Goal: Task Accomplishment & Management: Manage account settings

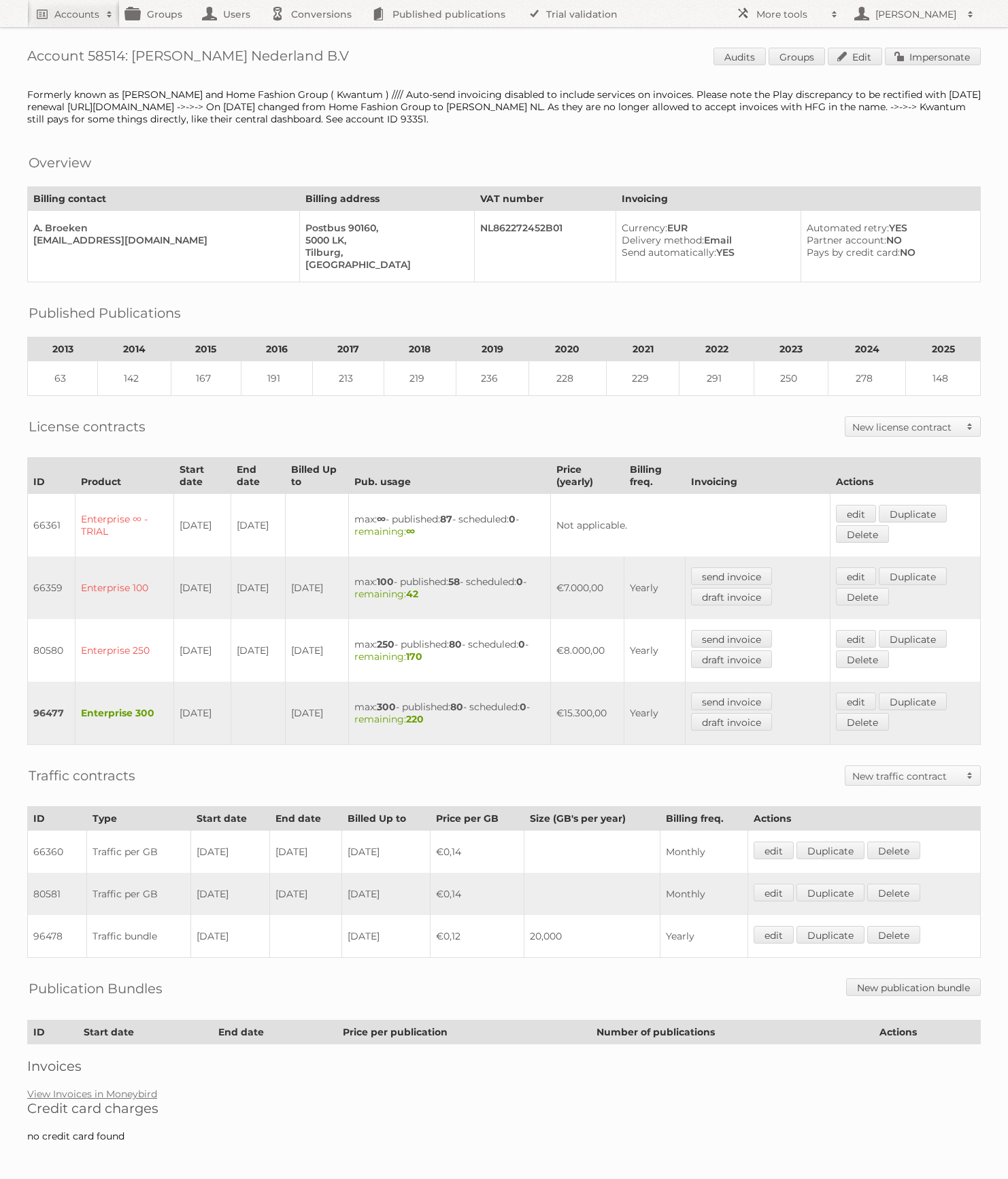
click at [99, 49] on h1 "Account 58514: [PERSON_NAME] Nederland B.V Audits Groups Edit Impersonate" at bounding box center [504, 58] width 954 height 21
copy h1 "58514"
click at [829, 7] on span at bounding box center [835, 13] width 21 height 13
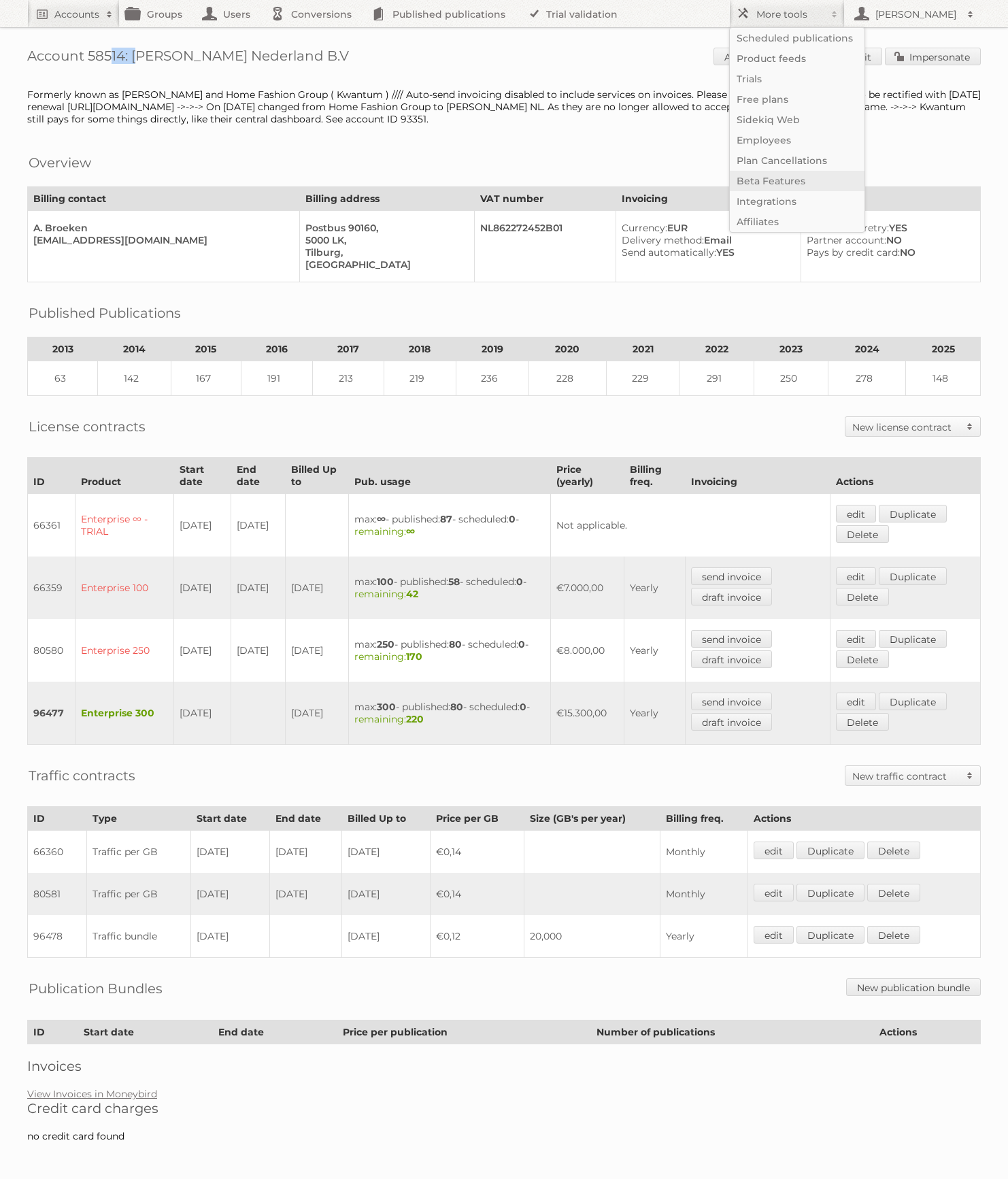
click at [797, 179] on link "Beta Features" at bounding box center [798, 181] width 135 height 21
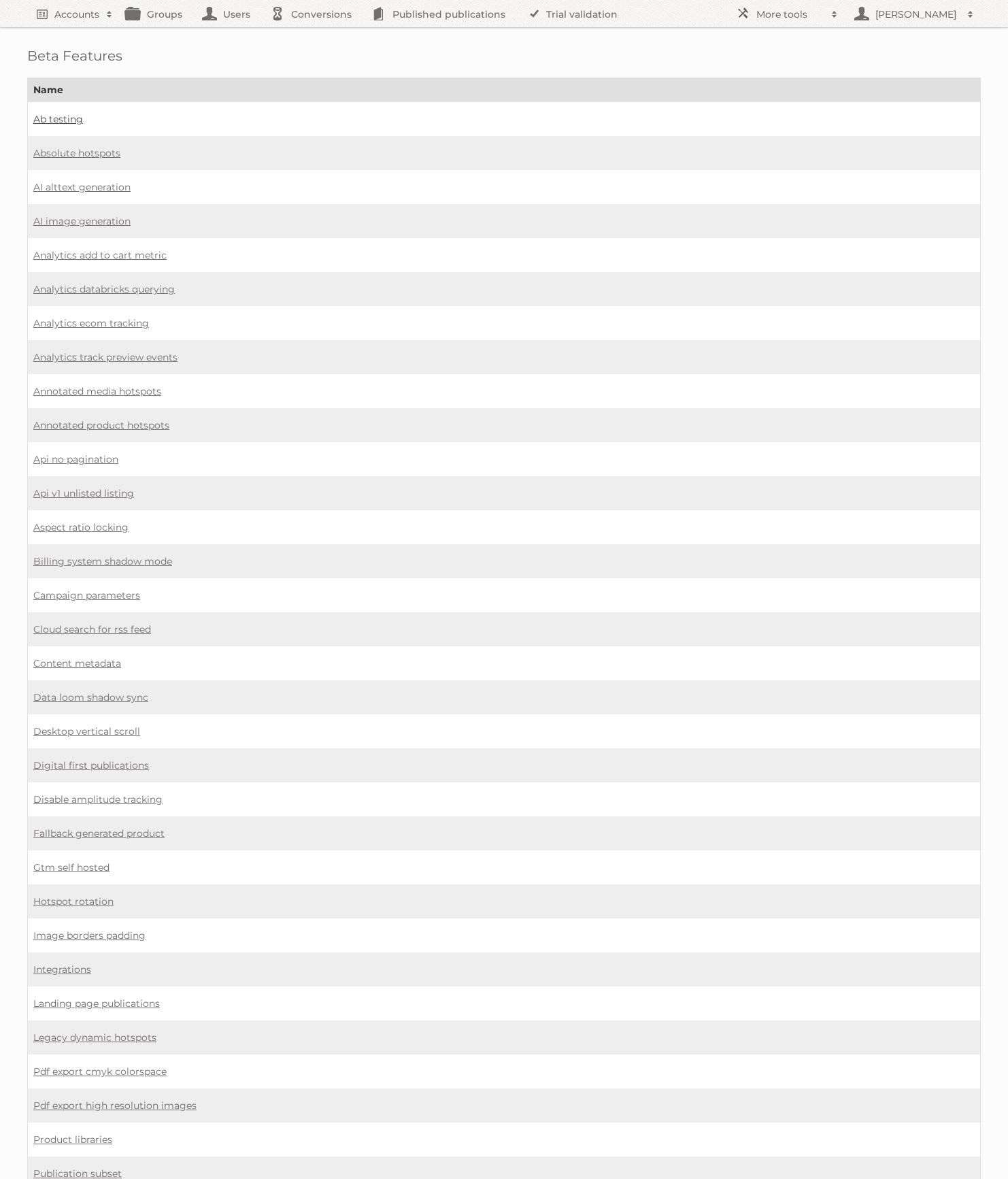
click at [50, 113] on link "Ab testing" at bounding box center [57, 120] width 49 height 13
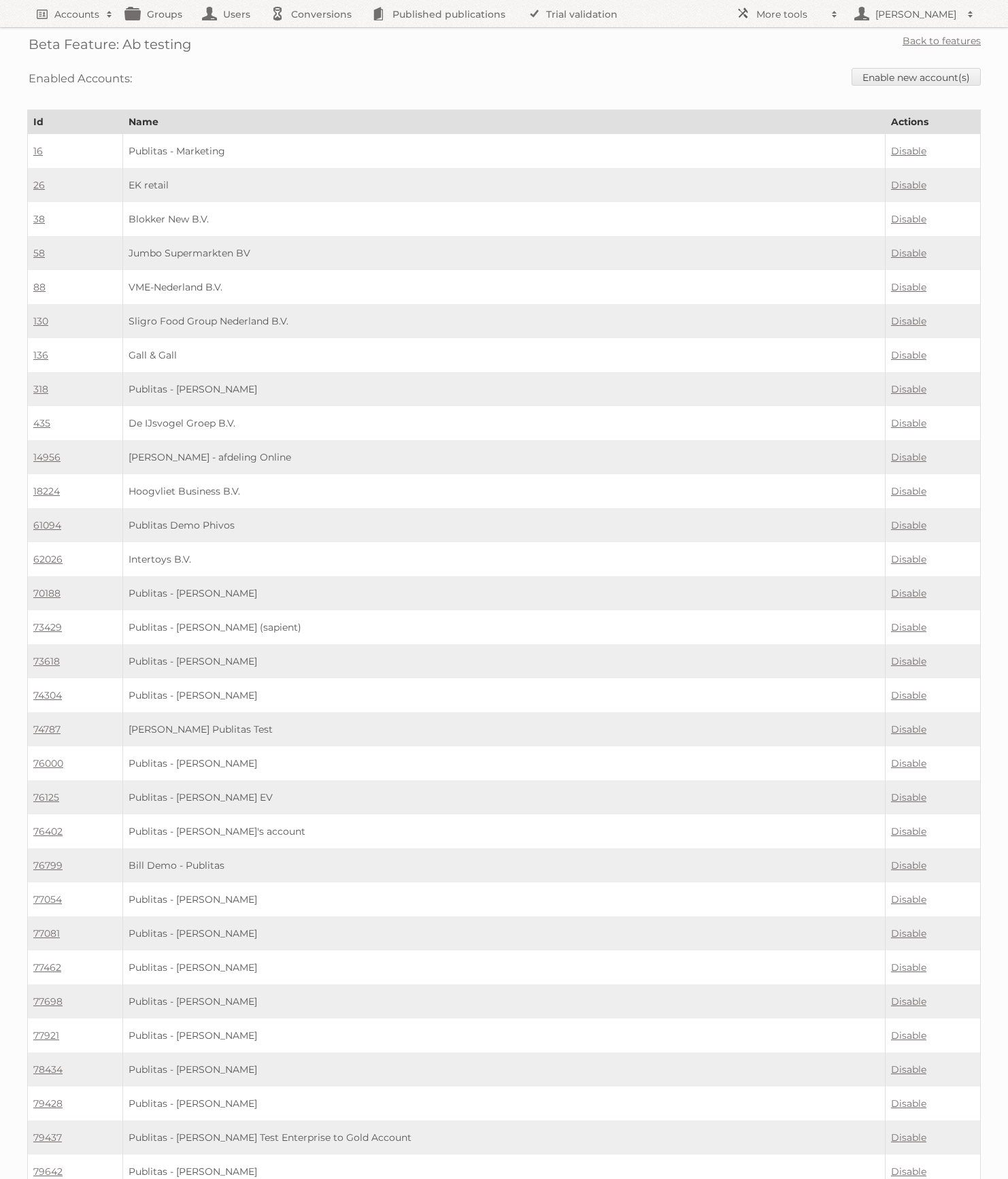
click at [418, 364] on td "Gall & Gall" at bounding box center [504, 355] width 763 height 34
click at [897, 78] on link "Enable new account(s)" at bounding box center [916, 77] width 129 height 18
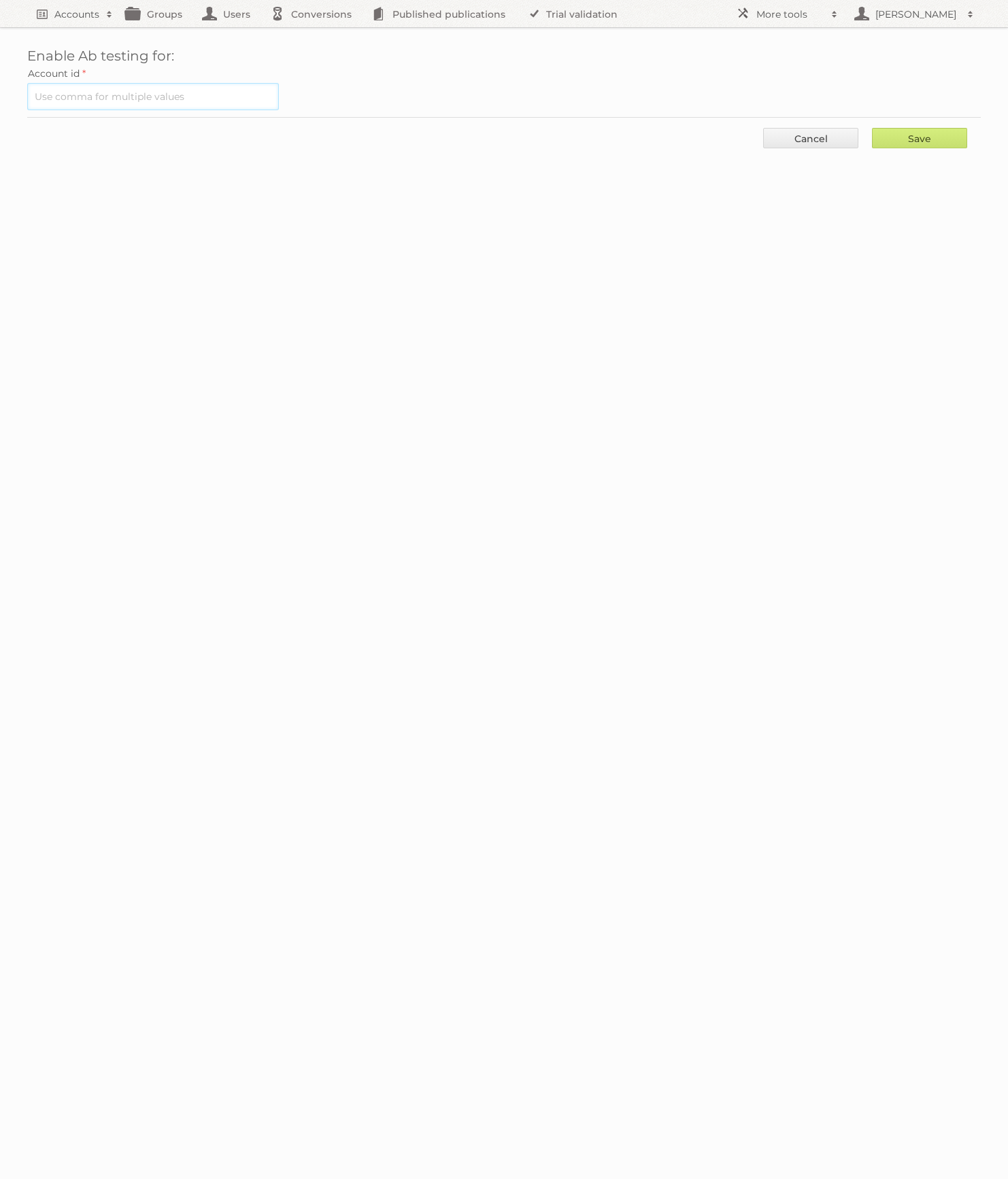
click at [274, 101] on input "text" at bounding box center [153, 96] width 252 height 27
paste input "58514"
type input "58514"
click at [931, 136] on input "Save" at bounding box center [920, 137] width 95 height 21
type input "..."
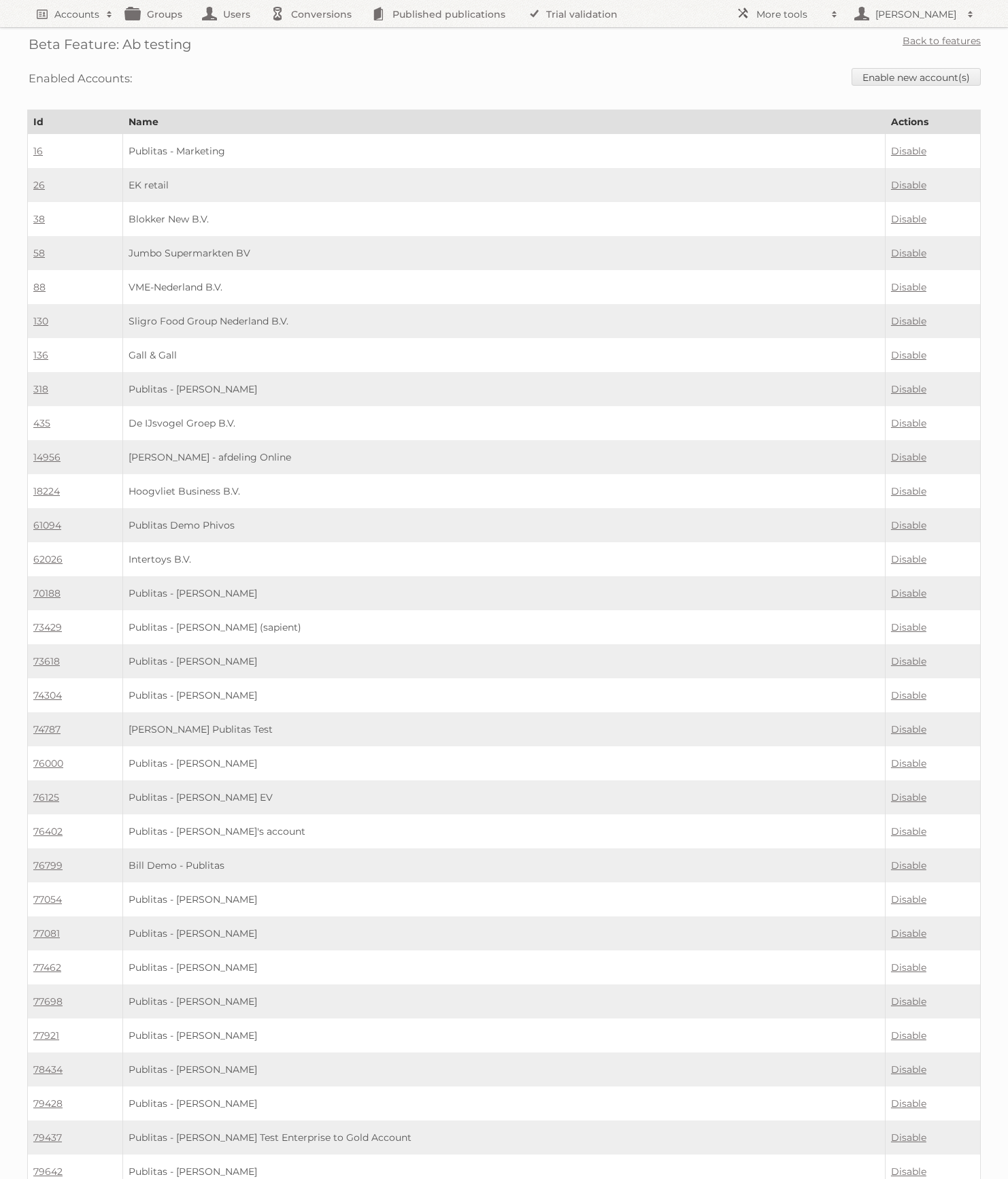
click at [764, 531] on td "Publitas Demo Phivos" at bounding box center [504, 526] width 763 height 34
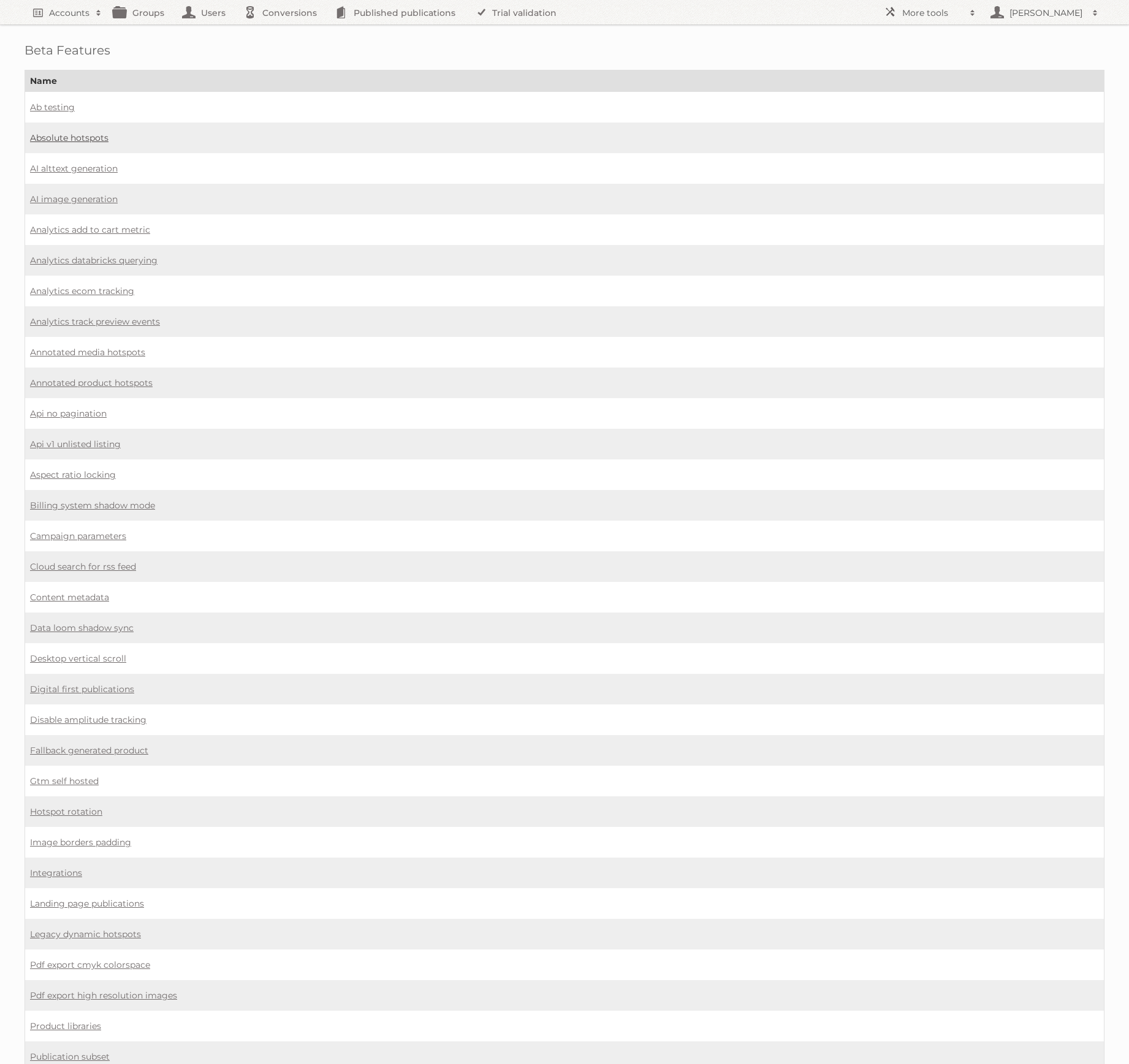
click at [66, 135] on link "Absolute hotspots" at bounding box center [69, 138] width 79 height 11
click at [80, 469] on link "Aspect ratio locking" at bounding box center [73, 475] width 86 height 11
click at [102, 684] on link "Digital first publications" at bounding box center [82, 689] width 104 height 11
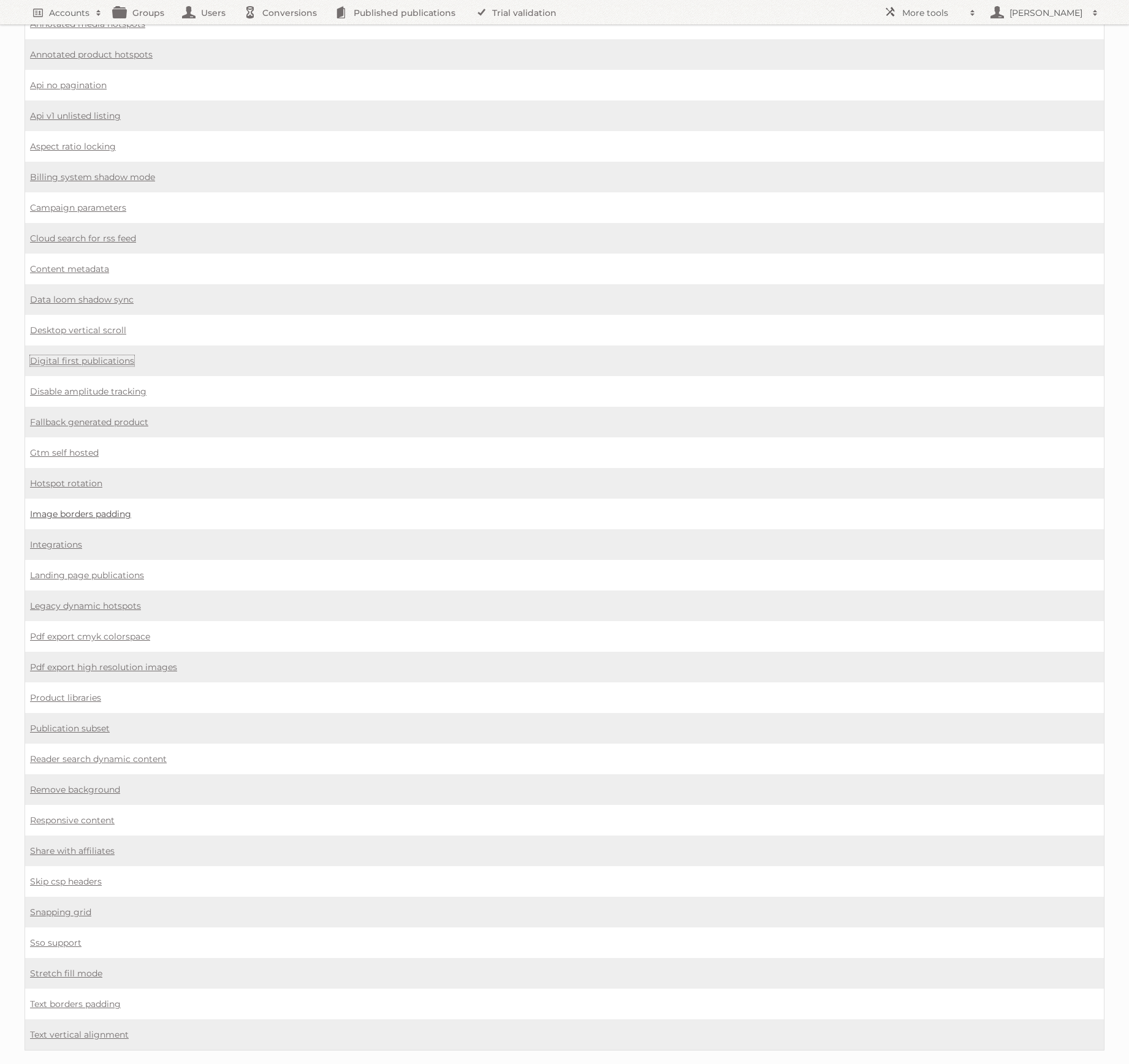
scroll to position [331, 0]
click at [79, 476] on link "Hotspot rotation" at bounding box center [66, 481] width 72 height 11
click at [74, 506] on link "Image borders padding" at bounding box center [80, 511] width 101 height 11
click at [82, 567] on link "Landing page publications" at bounding box center [87, 573] width 114 height 11
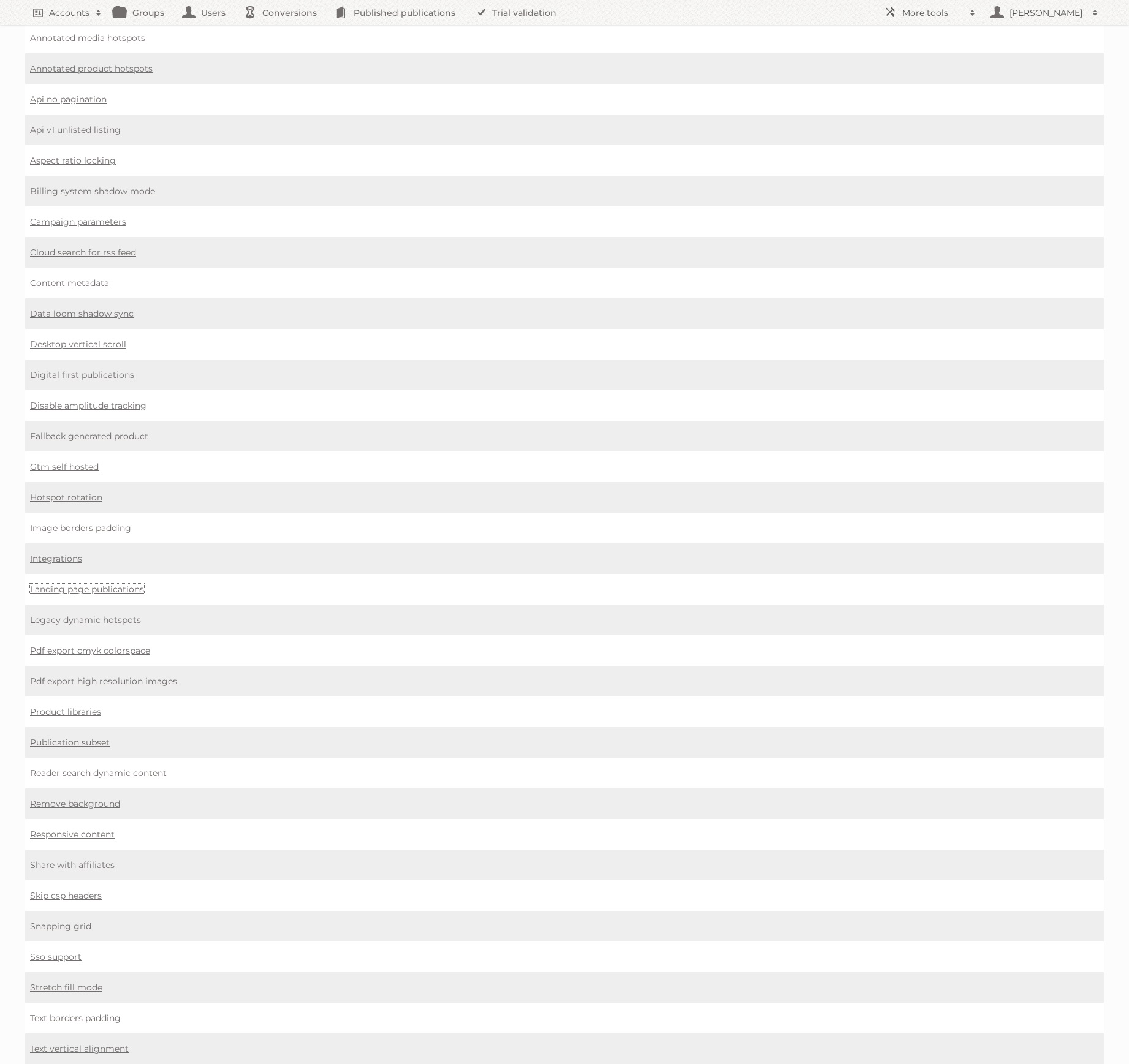
scroll to position [337, 0]
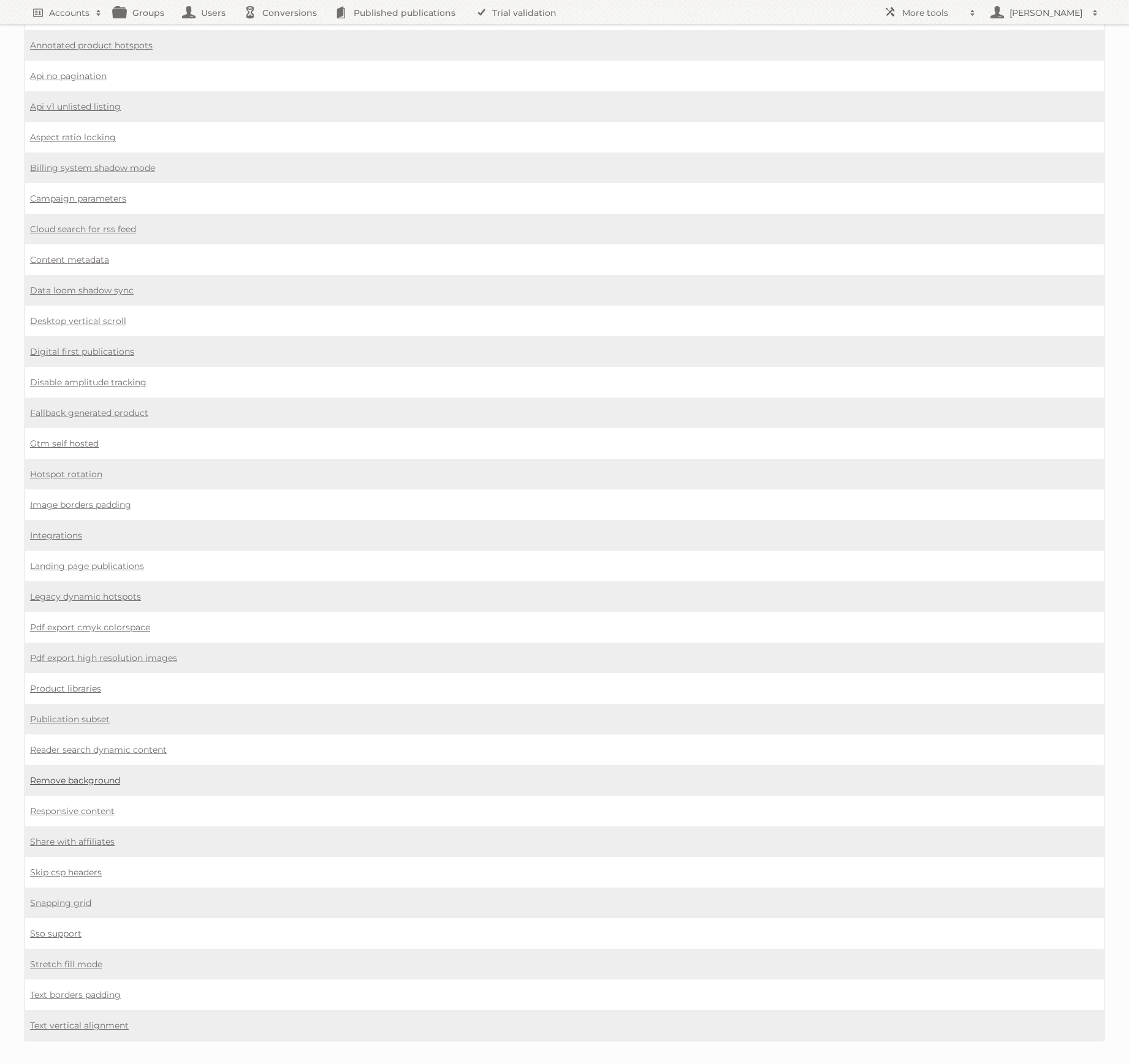
click at [87, 775] on link "Remove background" at bounding box center [74, 781] width 90 height 11
click at [77, 897] on link "Snapping grid" at bounding box center [61, 903] width 62 height 11
click at [78, 959] on link "Stretch fill mode" at bounding box center [66, 964] width 72 height 11
click at [91, 990] on link "Text borders padding" at bounding box center [75, 995] width 91 height 11
click at [83, 1020] on link "Text vertical alignment" at bounding box center [79, 1026] width 99 height 11
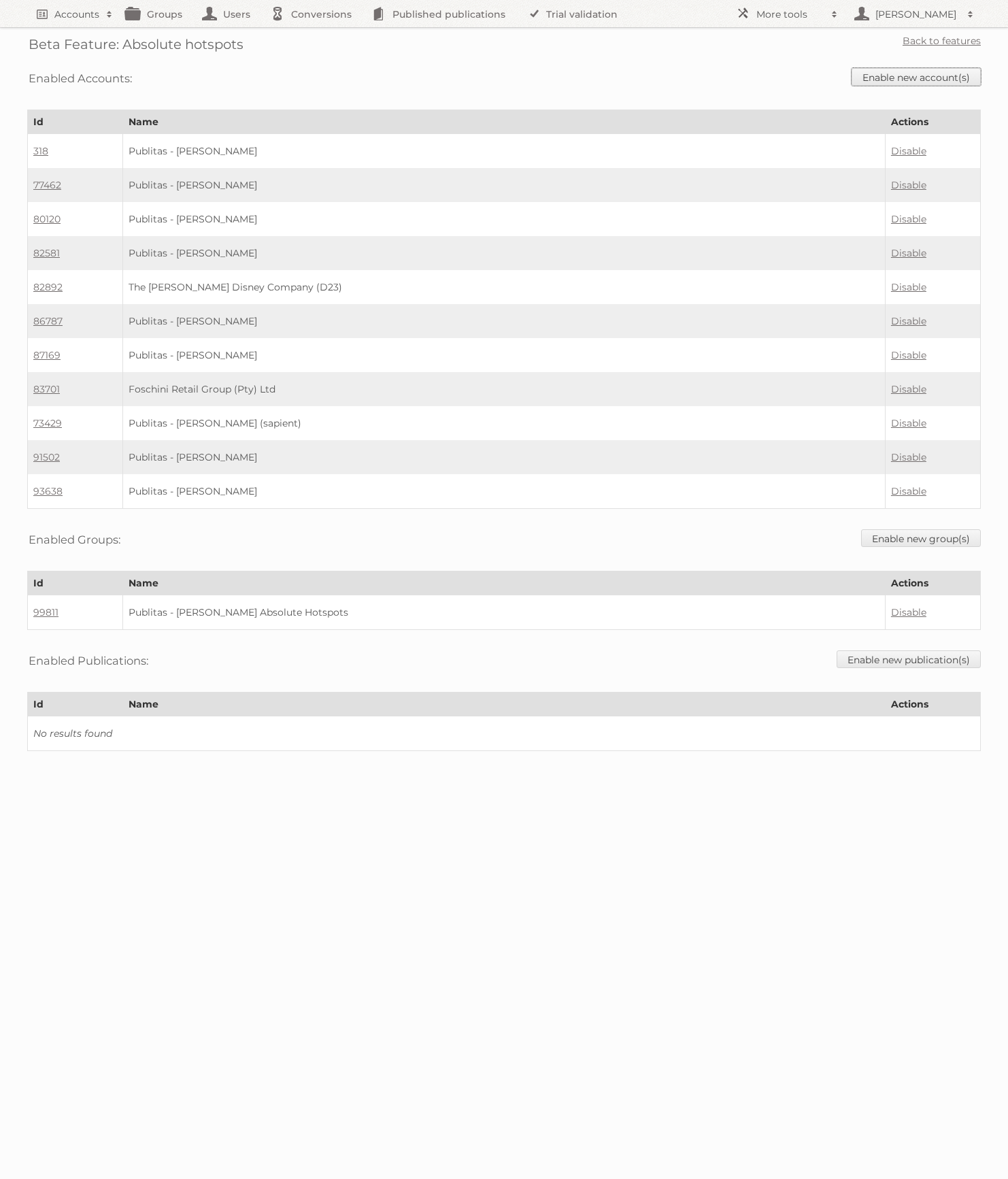
drag, startPoint x: 911, startPoint y: 80, endPoint x: 754, endPoint y: 82, distance: 157.0
click at [910, 80] on link "Enable new account(s)" at bounding box center [916, 77] width 129 height 18
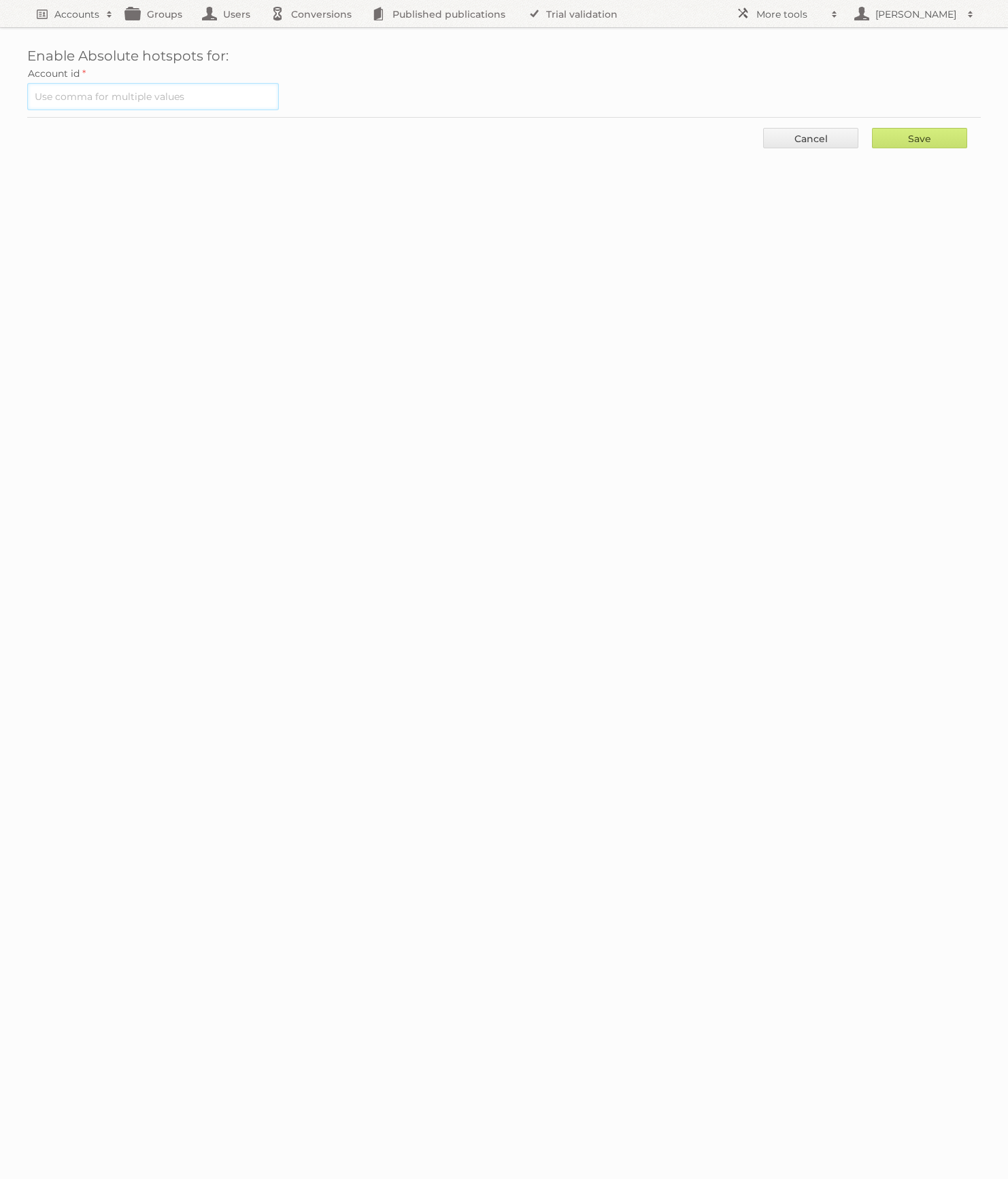
click at [197, 83] on input "text" at bounding box center [153, 96] width 252 height 27
paste input "93804"
type input "93804"
click at [911, 131] on input "Save" at bounding box center [920, 137] width 95 height 21
type input "..."
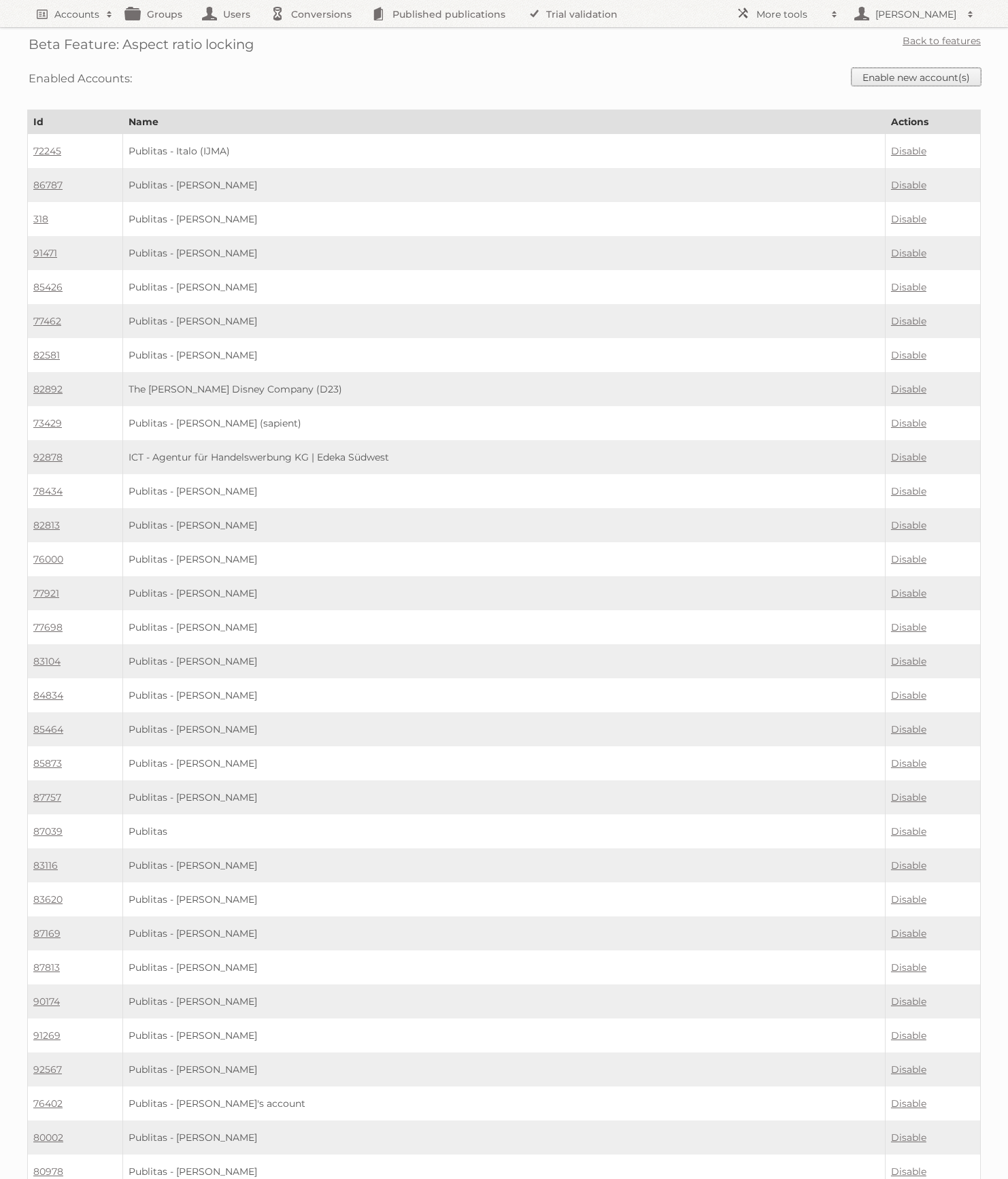
drag, startPoint x: 905, startPoint y: 83, endPoint x: 834, endPoint y: 91, distance: 71.4
click at [905, 83] on link "Enable new account(s)" at bounding box center [916, 77] width 129 height 18
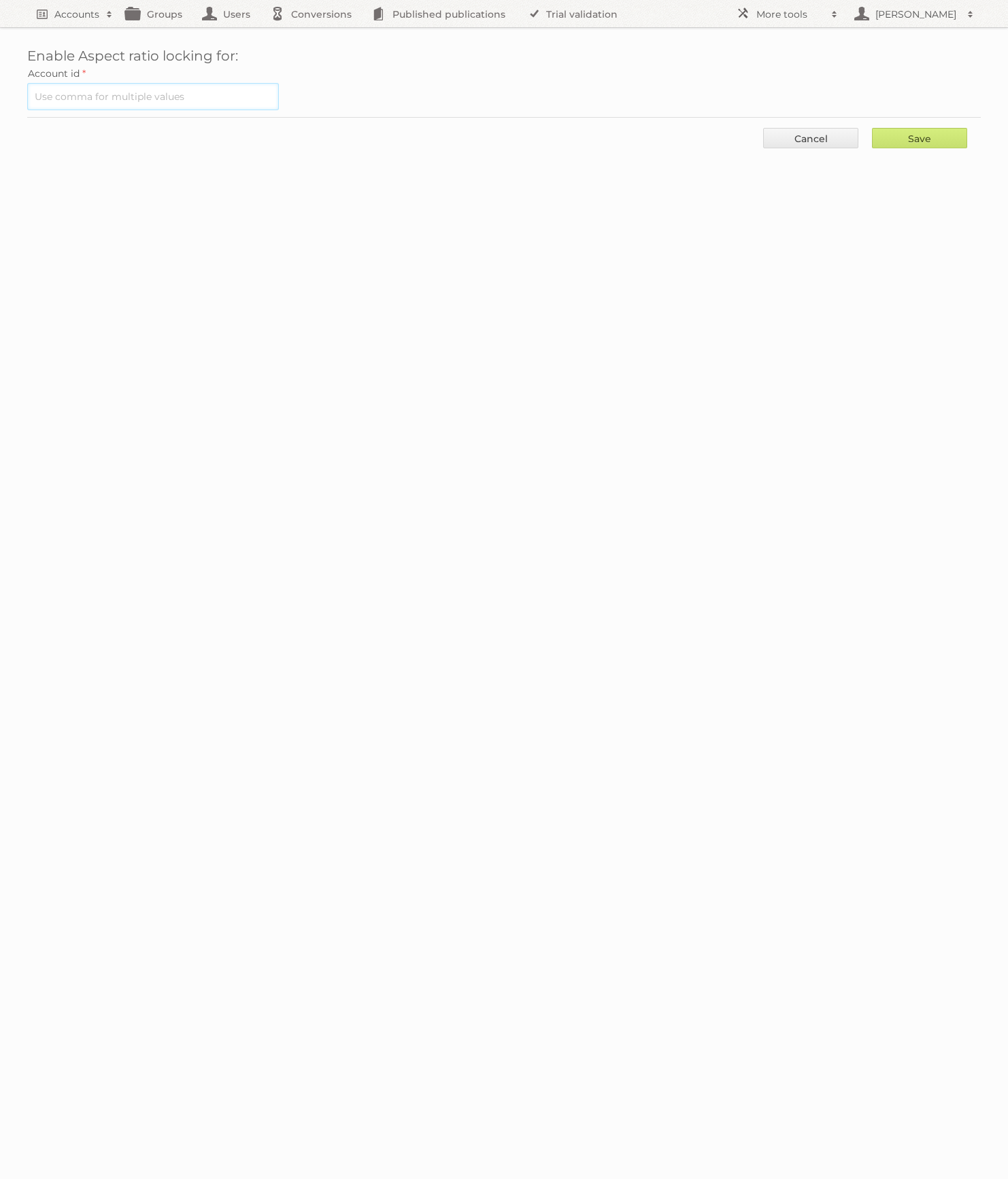
click at [199, 106] on input "text" at bounding box center [153, 96] width 252 height 27
paste input "93804"
type input "93804"
click at [912, 142] on input "Save" at bounding box center [920, 137] width 95 height 21
type input "..."
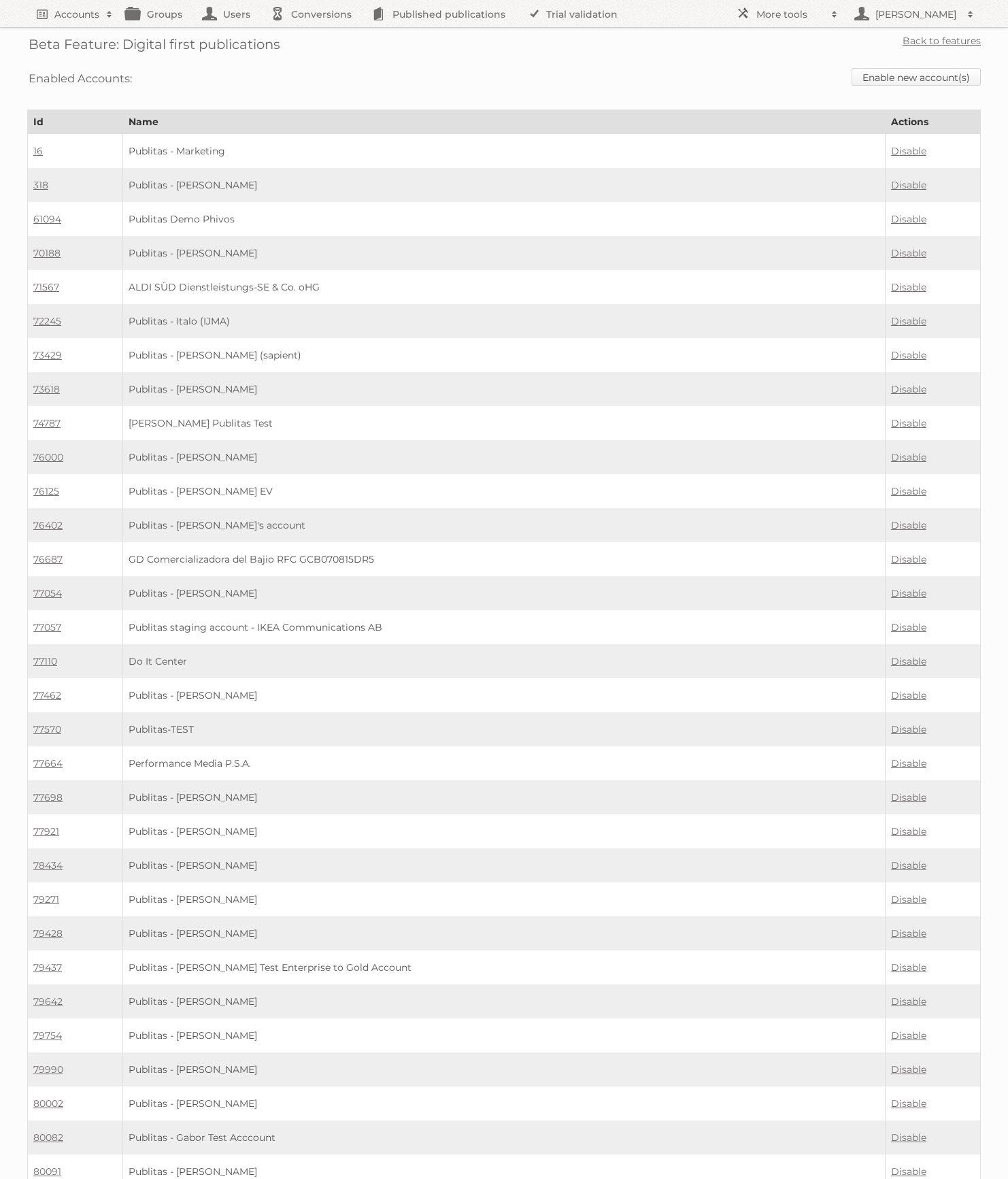
click at [903, 76] on link "Enable new account(s)" at bounding box center [916, 77] width 129 height 18
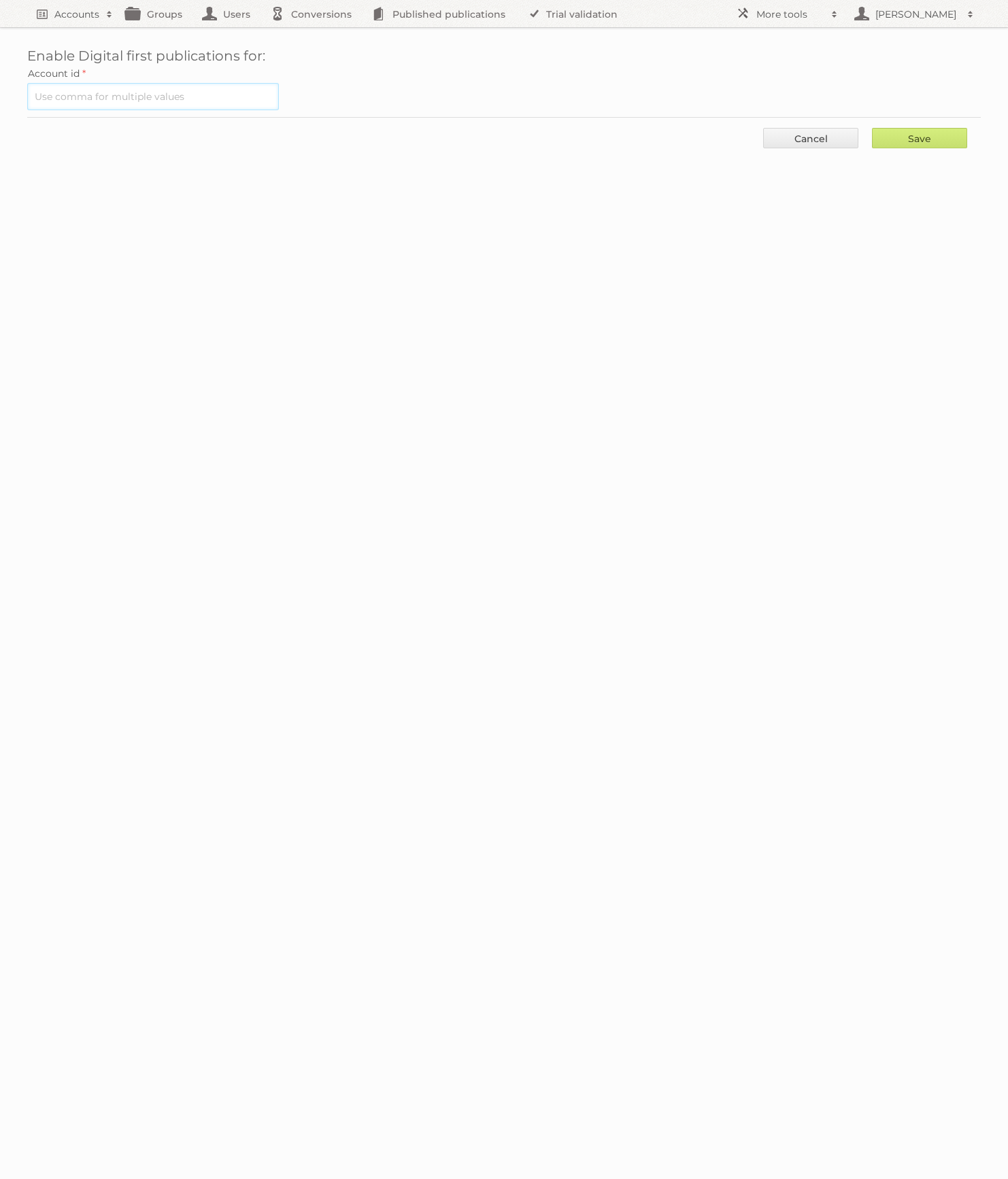
drag, startPoint x: 218, startPoint y: 96, endPoint x: 226, endPoint y: 97, distance: 8.1
click at [218, 96] on input "text" at bounding box center [153, 96] width 252 height 27
paste input "93804"
type input "93804"
click at [883, 139] on input "Save" at bounding box center [920, 137] width 95 height 21
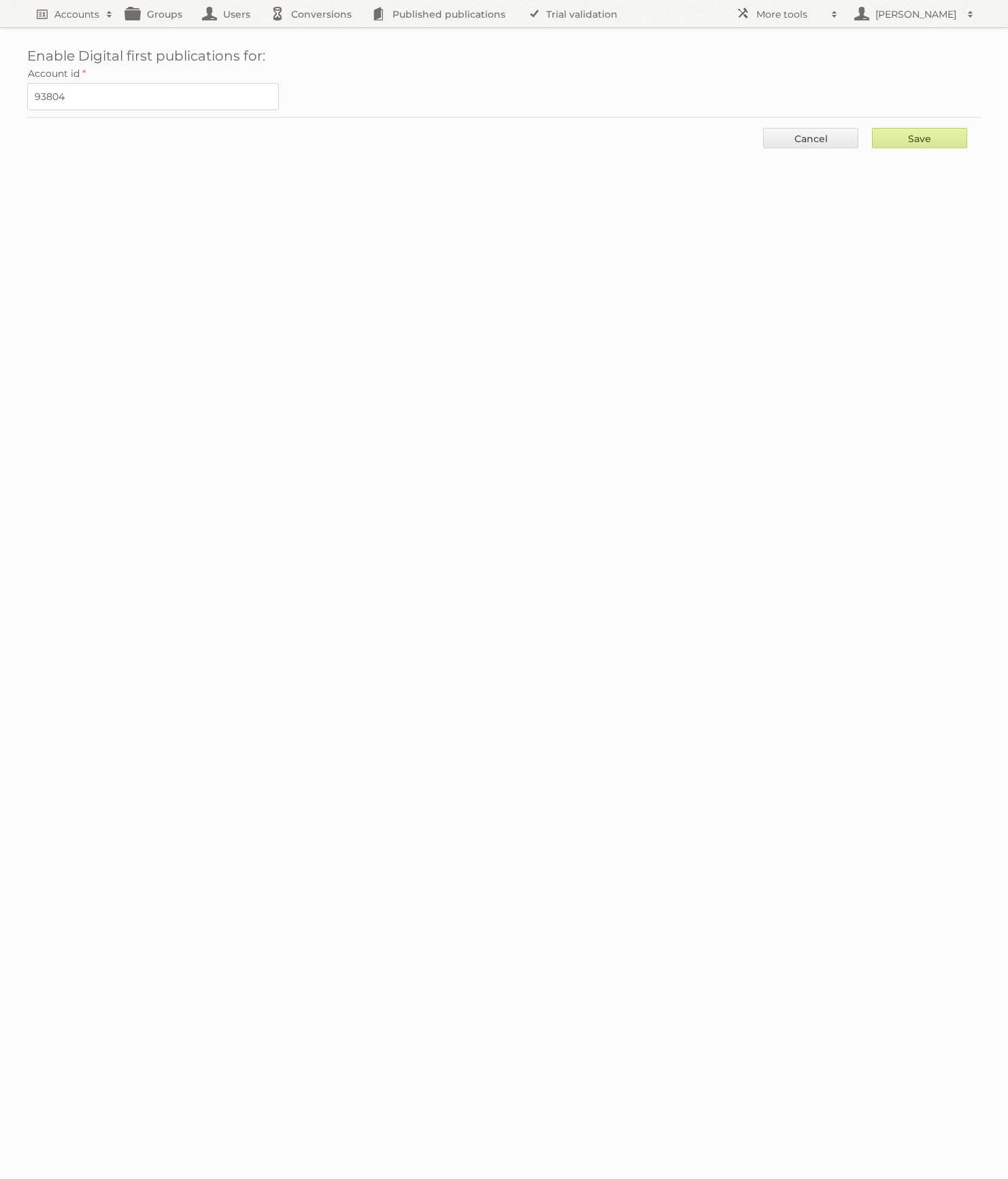
type input "..."
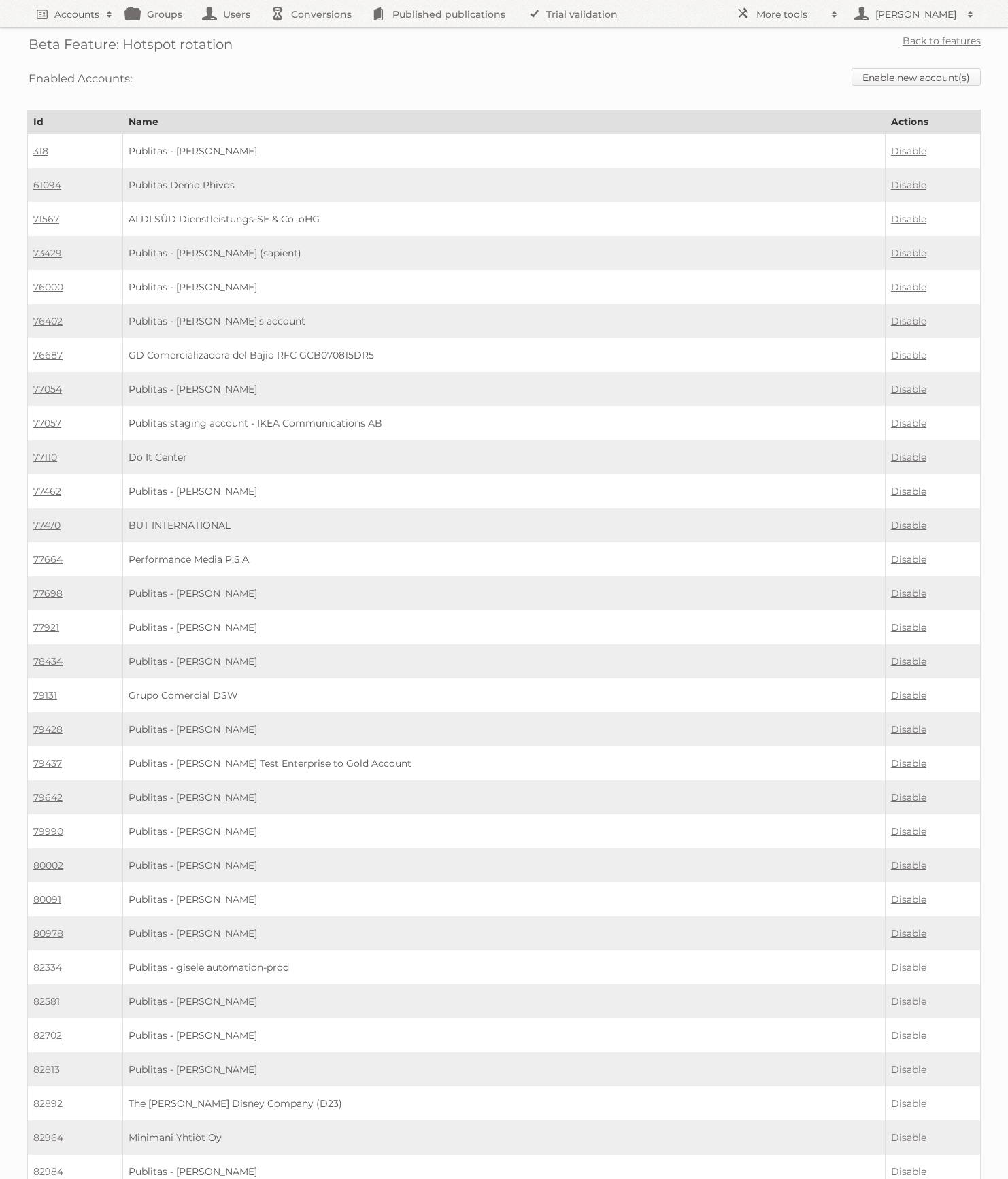
click at [941, 67] on div "Enabled Accounts: Enable new account(s)" at bounding box center [504, 78] width 954 height 35
click at [921, 80] on link "Enable new account(s)" at bounding box center [916, 77] width 129 height 18
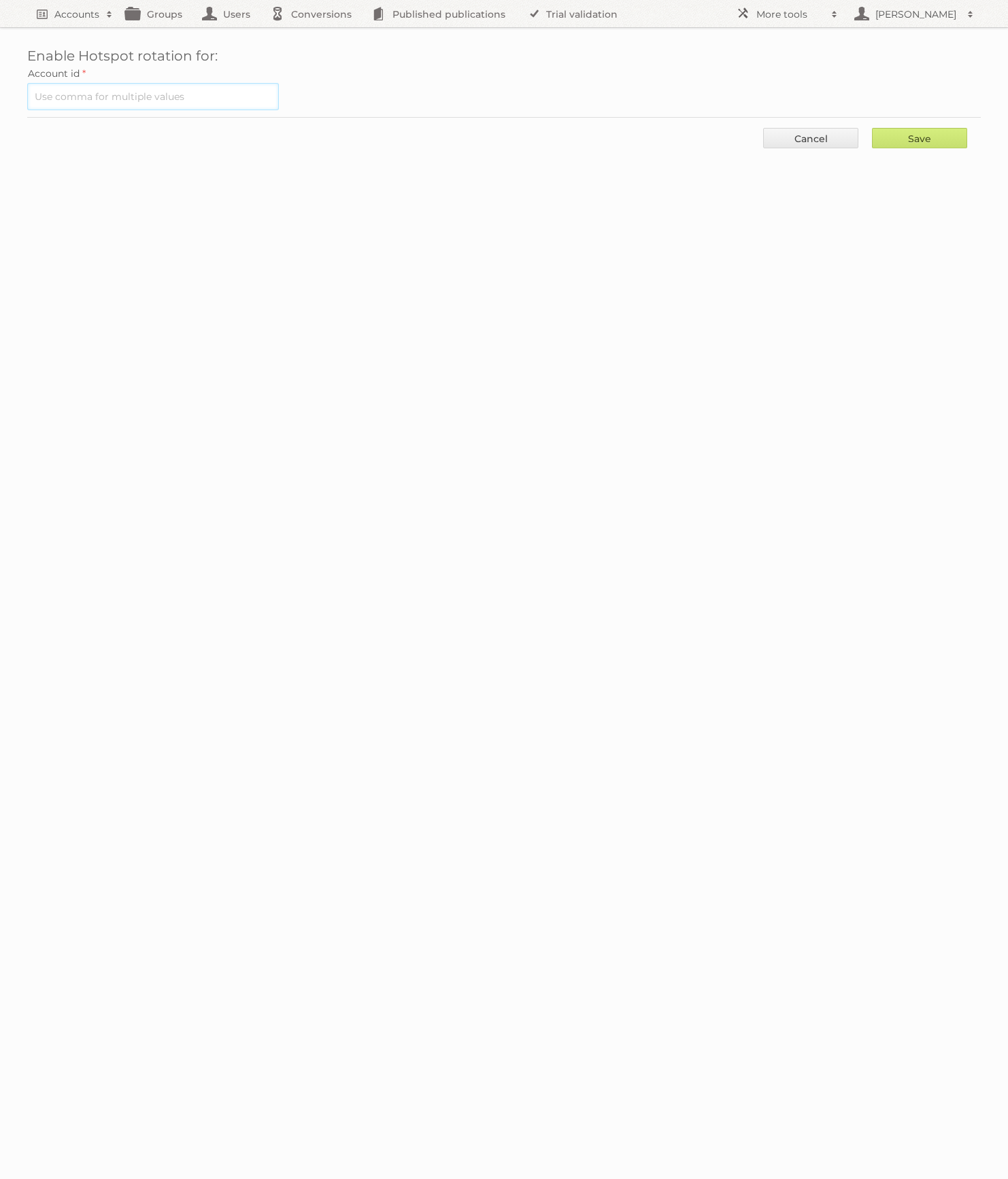
drag, startPoint x: 258, startPoint y: 102, endPoint x: 309, endPoint y: 105, distance: 51.1
click at [257, 102] on input "text" at bounding box center [153, 96] width 252 height 27
paste input "93804"
type input "93804"
click at [938, 142] on input "Save" at bounding box center [920, 137] width 95 height 21
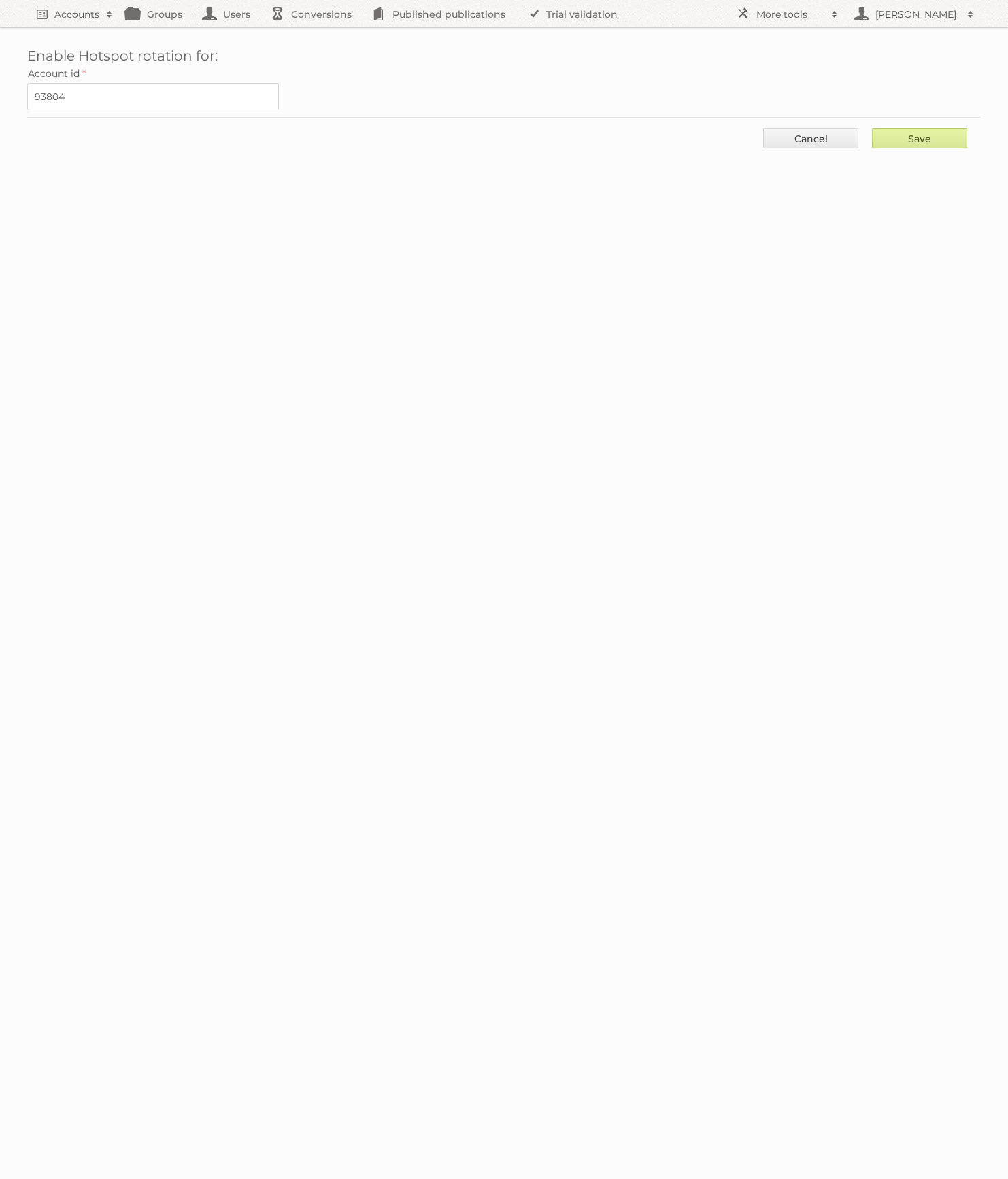
type input "..."
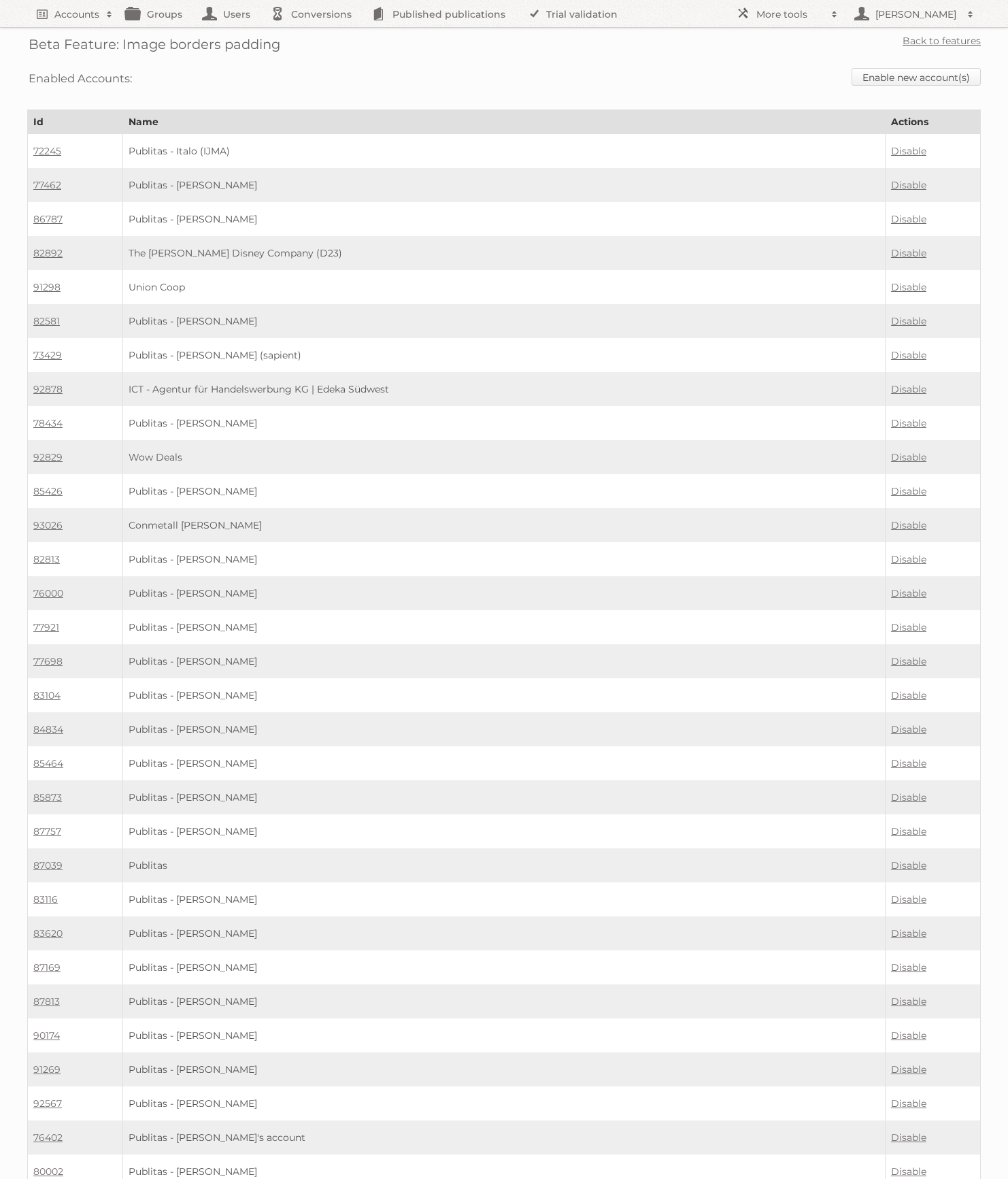
click at [924, 75] on link "Enable new account(s)" at bounding box center [916, 77] width 129 height 18
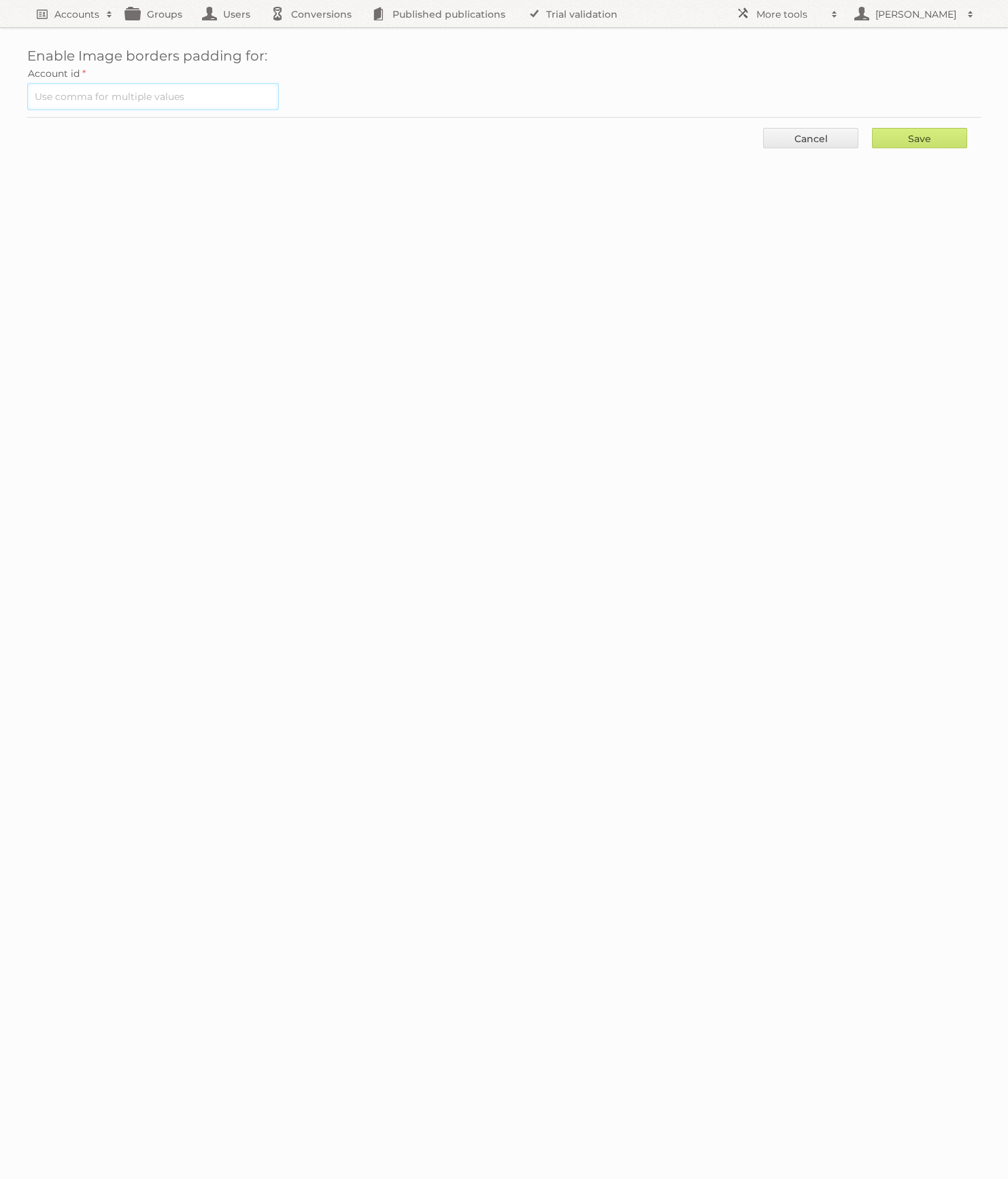
click at [155, 108] on input "text" at bounding box center [153, 96] width 252 height 27
paste input "93804"
type input "93804"
click at [898, 142] on input "Save" at bounding box center [920, 137] width 95 height 21
type input "..."
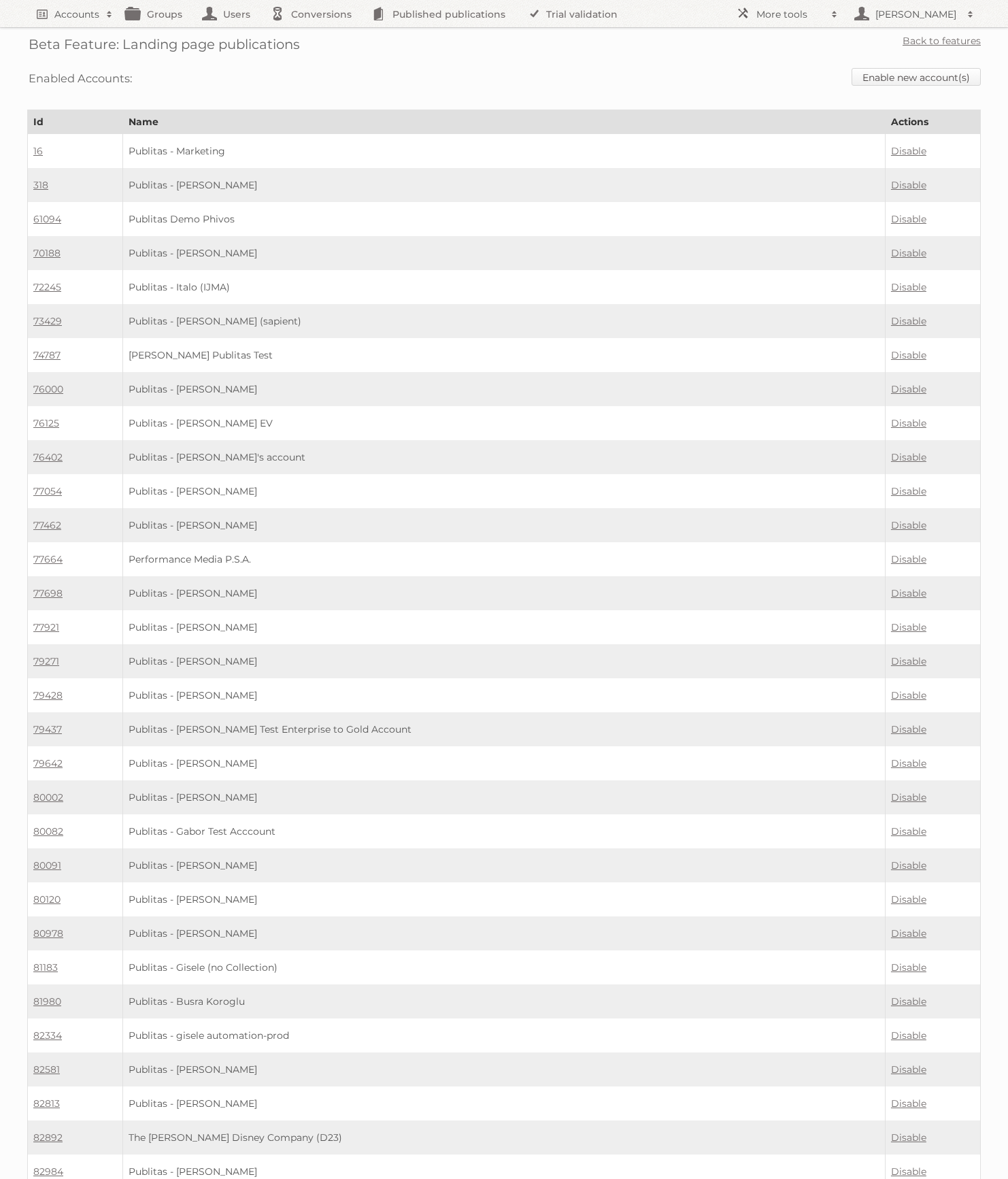
drag, startPoint x: 950, startPoint y: 71, endPoint x: 856, endPoint y: 80, distance: 94.4
click at [950, 71] on link "Enable new account(s)" at bounding box center [916, 77] width 129 height 18
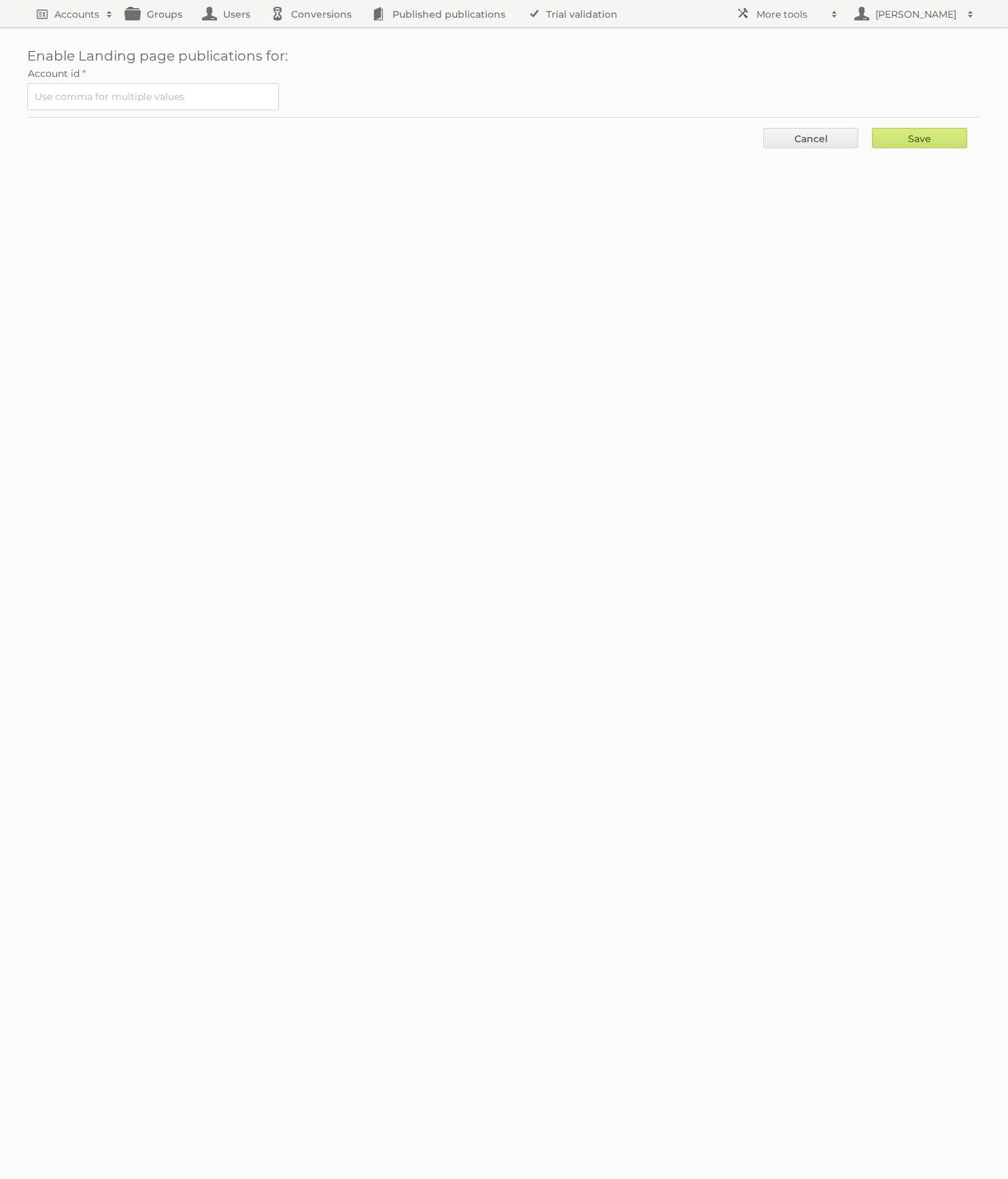
drag, startPoint x: 239, startPoint y: 113, endPoint x: 232, endPoint y: 110, distance: 7.6
click at [238, 113] on form "Account id Save Cancel" at bounding box center [504, 111] width 954 height 93
click at [222, 99] on input "text" at bounding box center [153, 96] width 252 height 27
paste input "93804"
type input "93804"
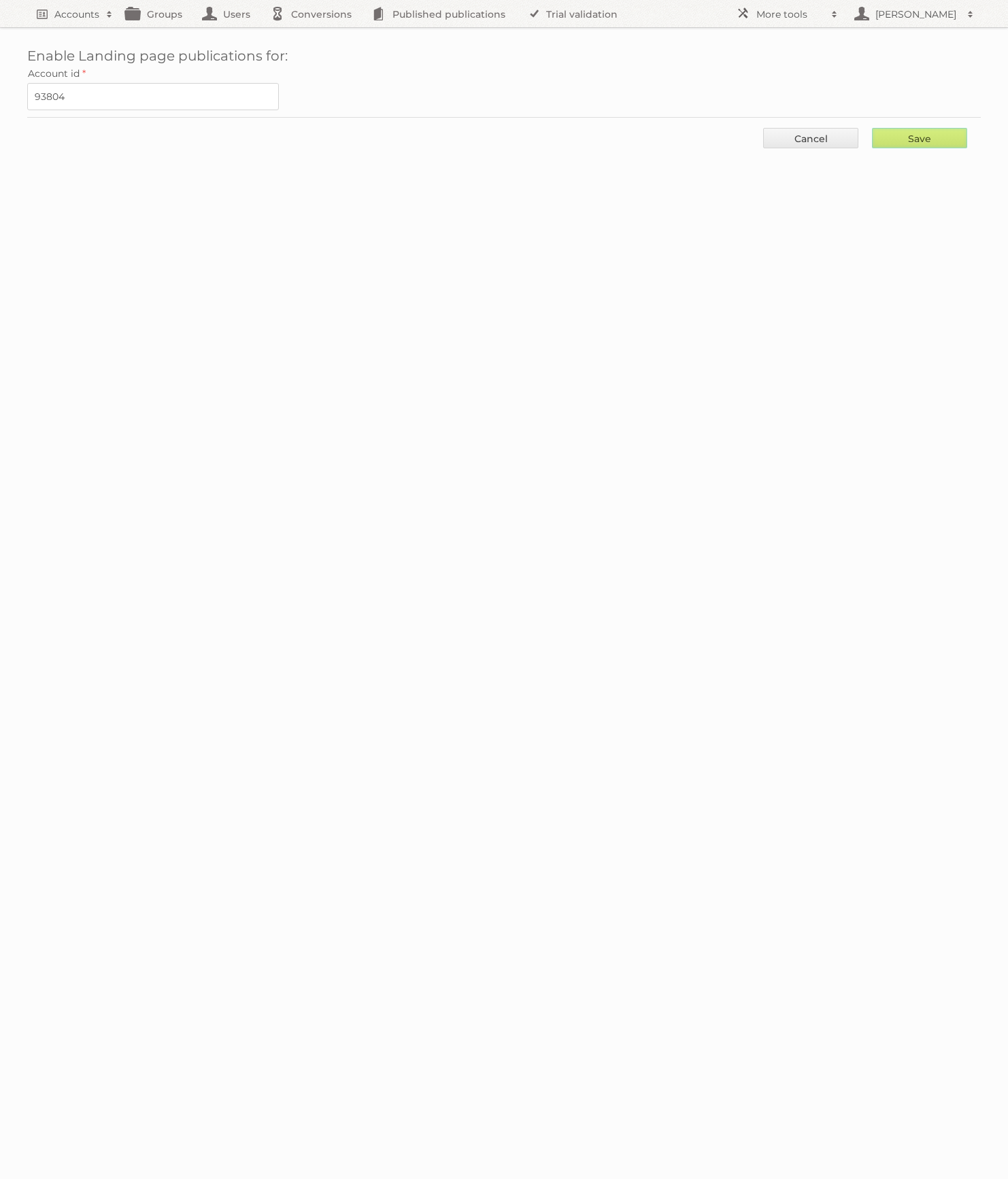
drag, startPoint x: 935, startPoint y: 138, endPoint x: 897, endPoint y: 154, distance: 41.2
click at [934, 138] on input "Save" at bounding box center [920, 137] width 95 height 21
type input "..."
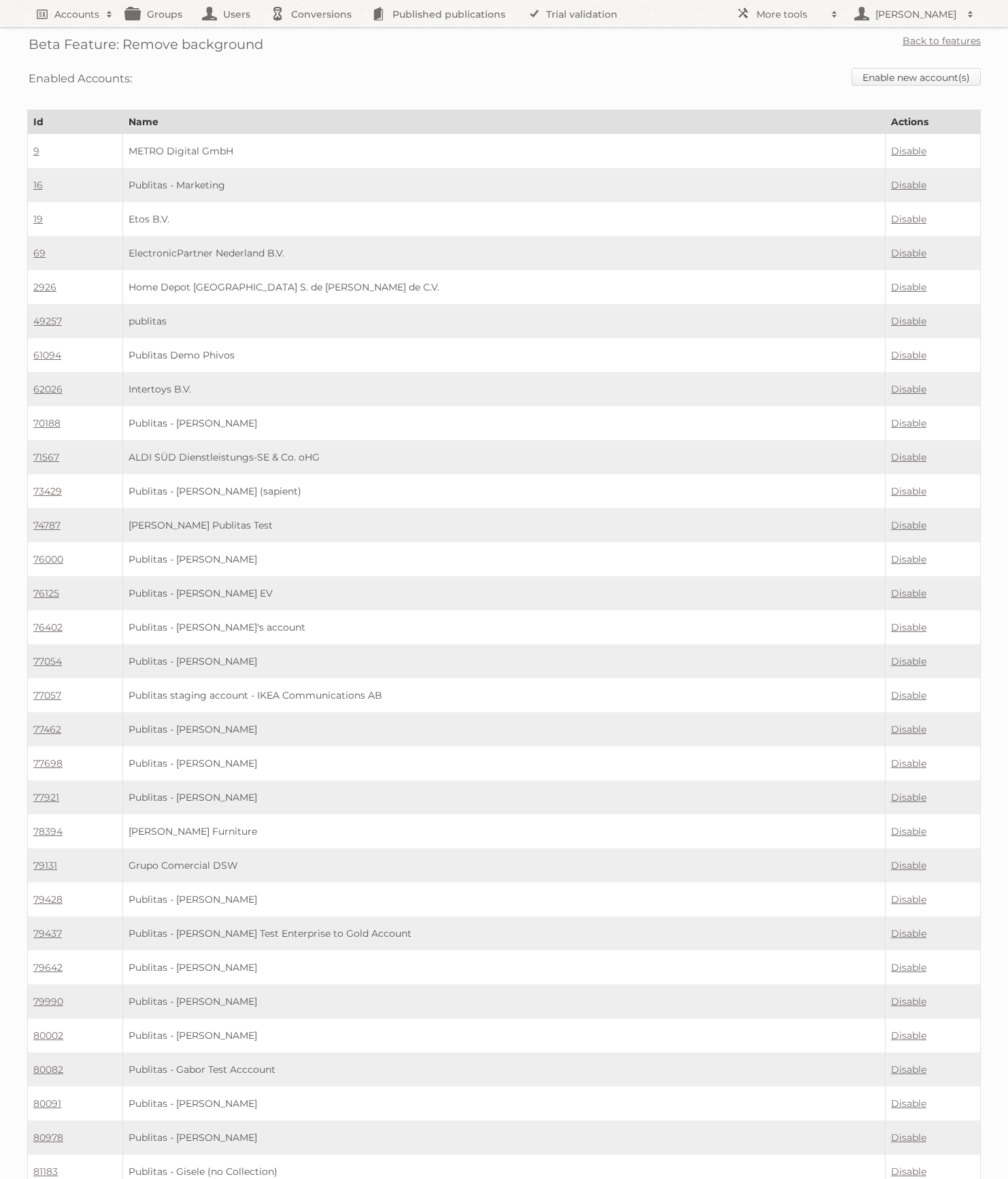
click at [875, 80] on link "Enable new account(s)" at bounding box center [916, 77] width 129 height 18
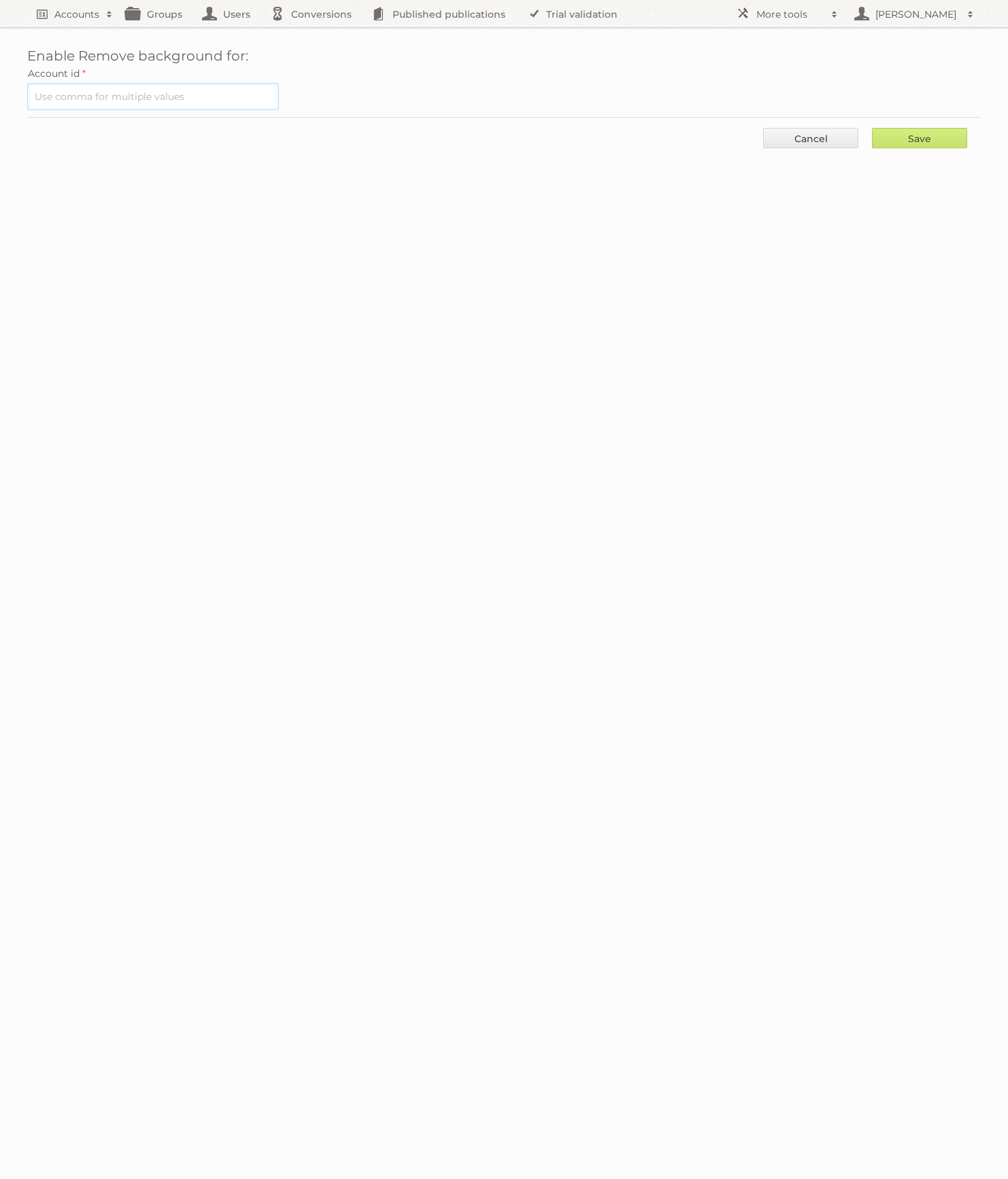
click at [182, 96] on input "text" at bounding box center [153, 96] width 252 height 27
paste input "93804"
type input "93804"
click at [924, 135] on input "Save" at bounding box center [920, 137] width 95 height 21
type input "..."
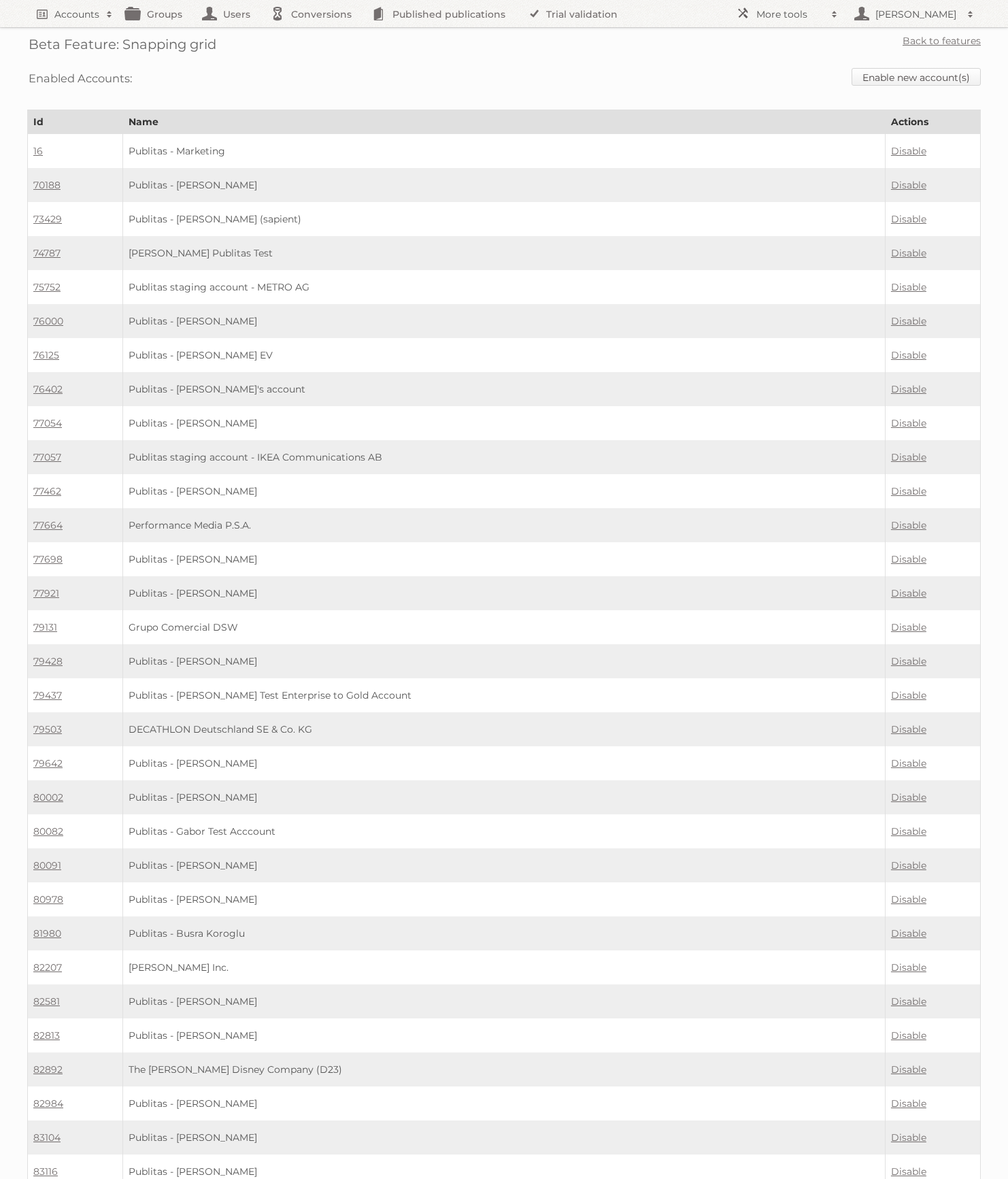
drag, startPoint x: 957, startPoint y: 69, endPoint x: 929, endPoint y: 73, distance: 28.3
click at [957, 69] on link "Enable new account(s)" at bounding box center [916, 77] width 129 height 18
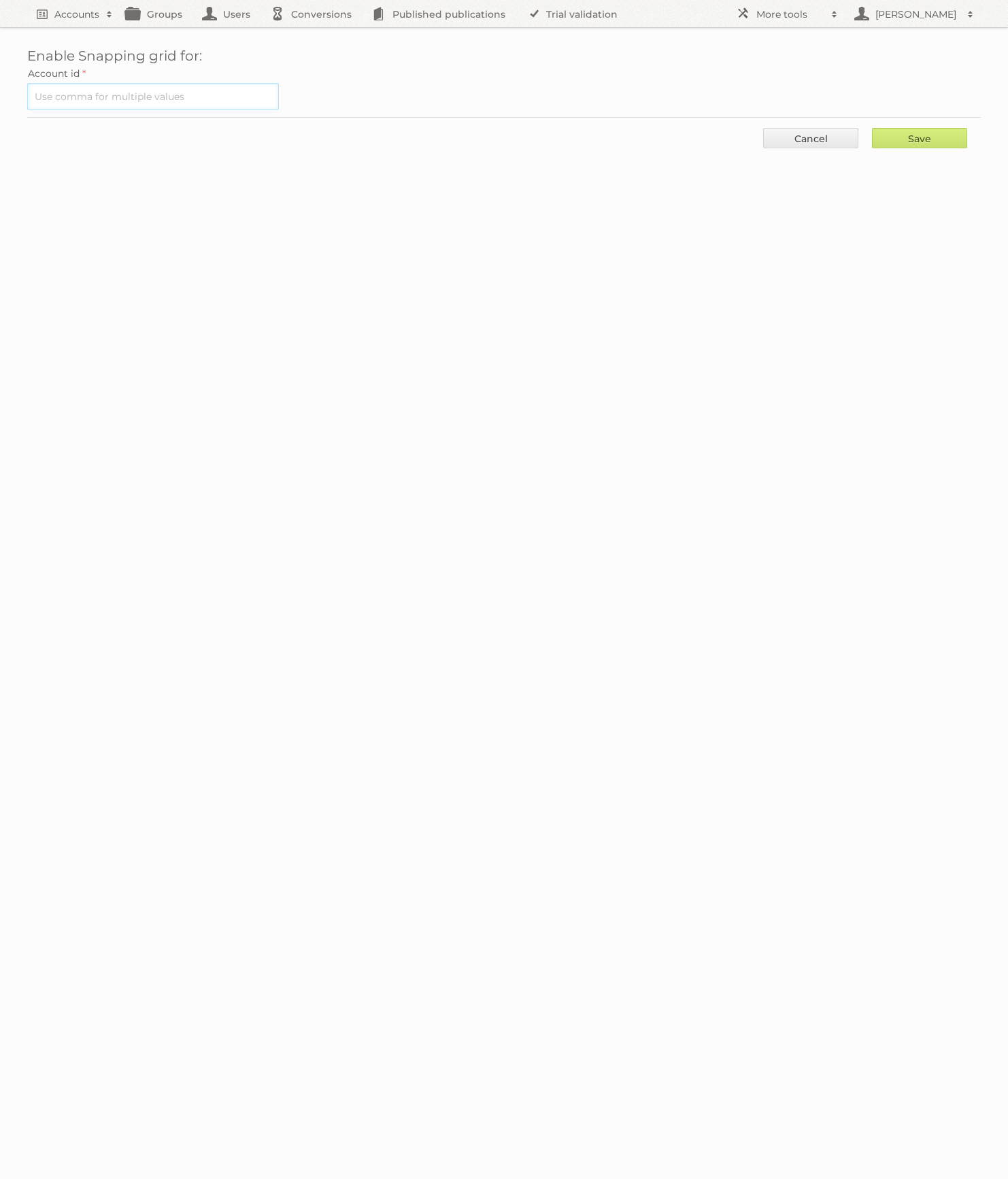
drag, startPoint x: 193, startPoint y: 88, endPoint x: 305, endPoint y: 100, distance: 112.6
click at [193, 88] on input "text" at bounding box center [153, 96] width 252 height 27
paste input "93804"
type input "93804"
click at [904, 133] on input "Save" at bounding box center [920, 137] width 95 height 21
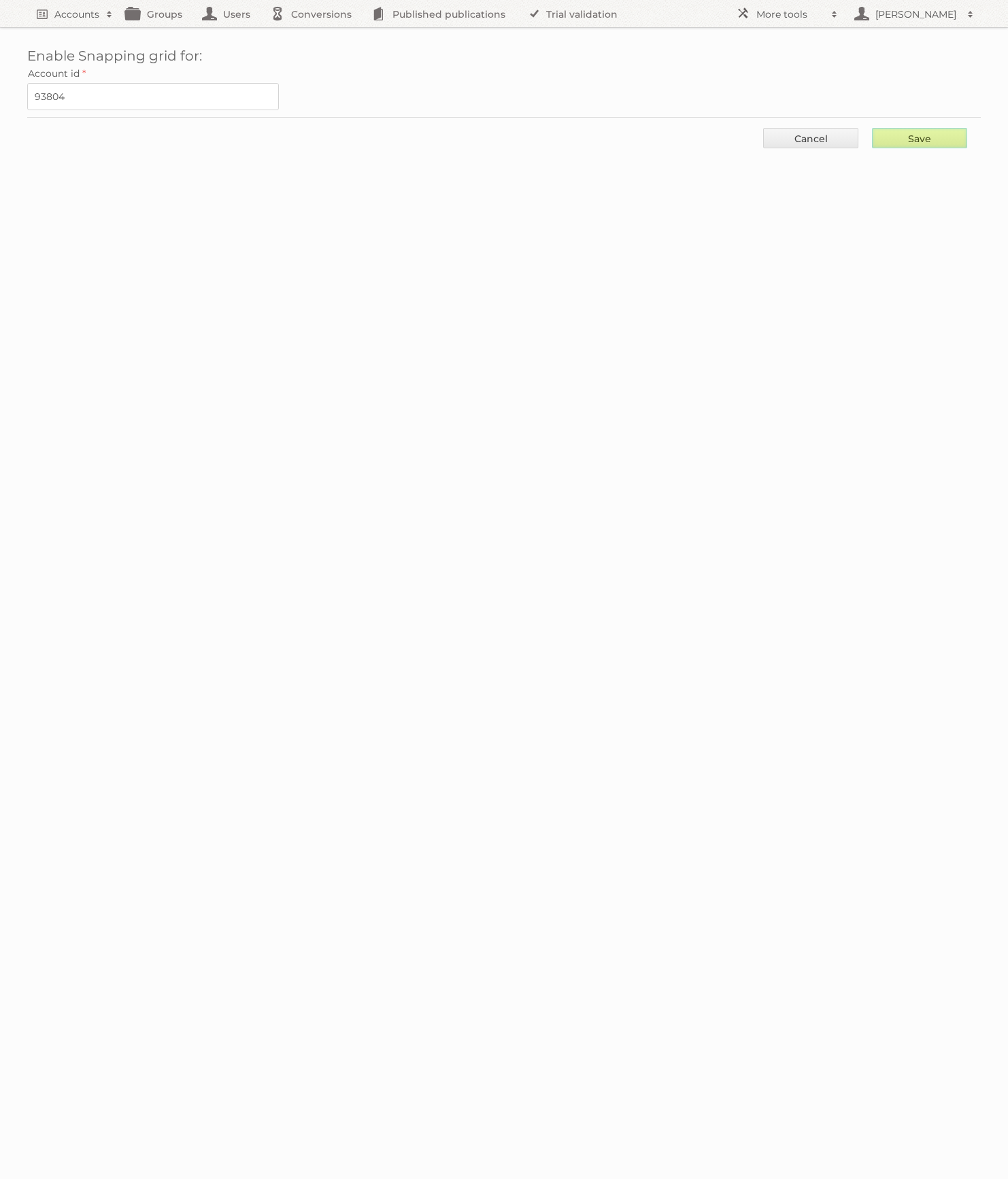
type input "..."
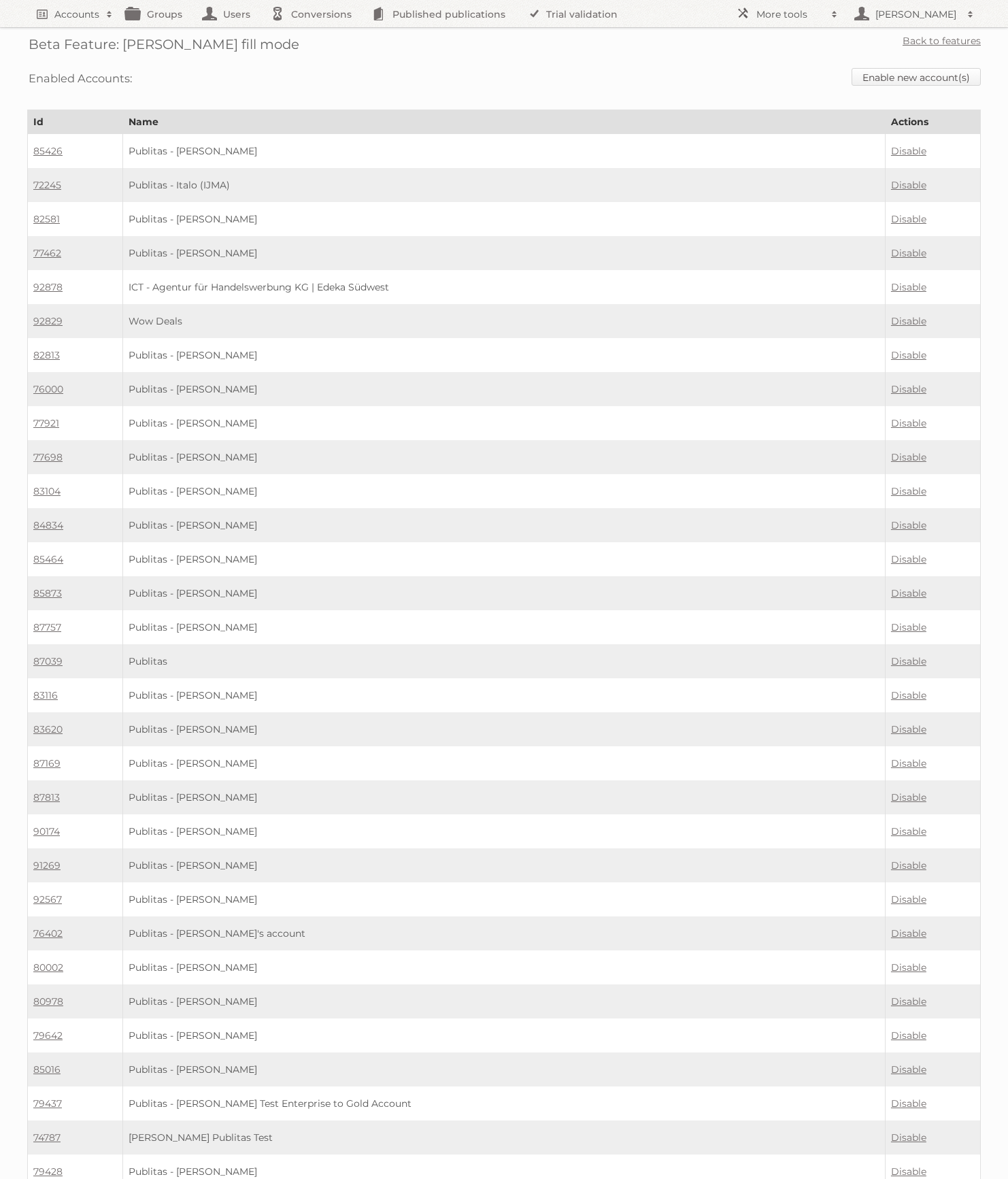
click at [962, 71] on link "Enable new account(s)" at bounding box center [916, 77] width 129 height 18
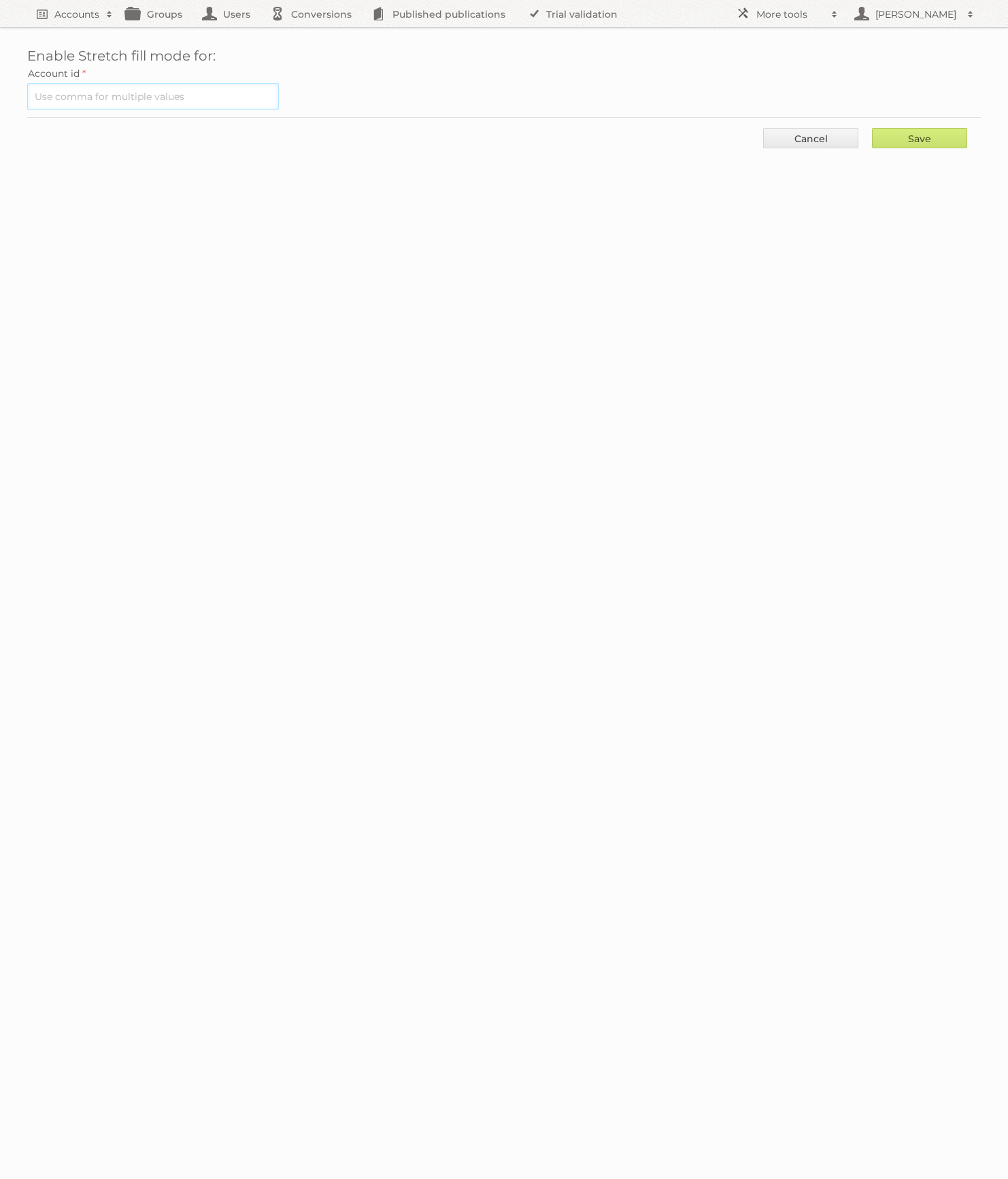
click at [212, 86] on input "text" at bounding box center [153, 96] width 252 height 27
paste input "93804"
type input "93804"
click at [928, 129] on input "Save" at bounding box center [920, 137] width 95 height 21
type input "..."
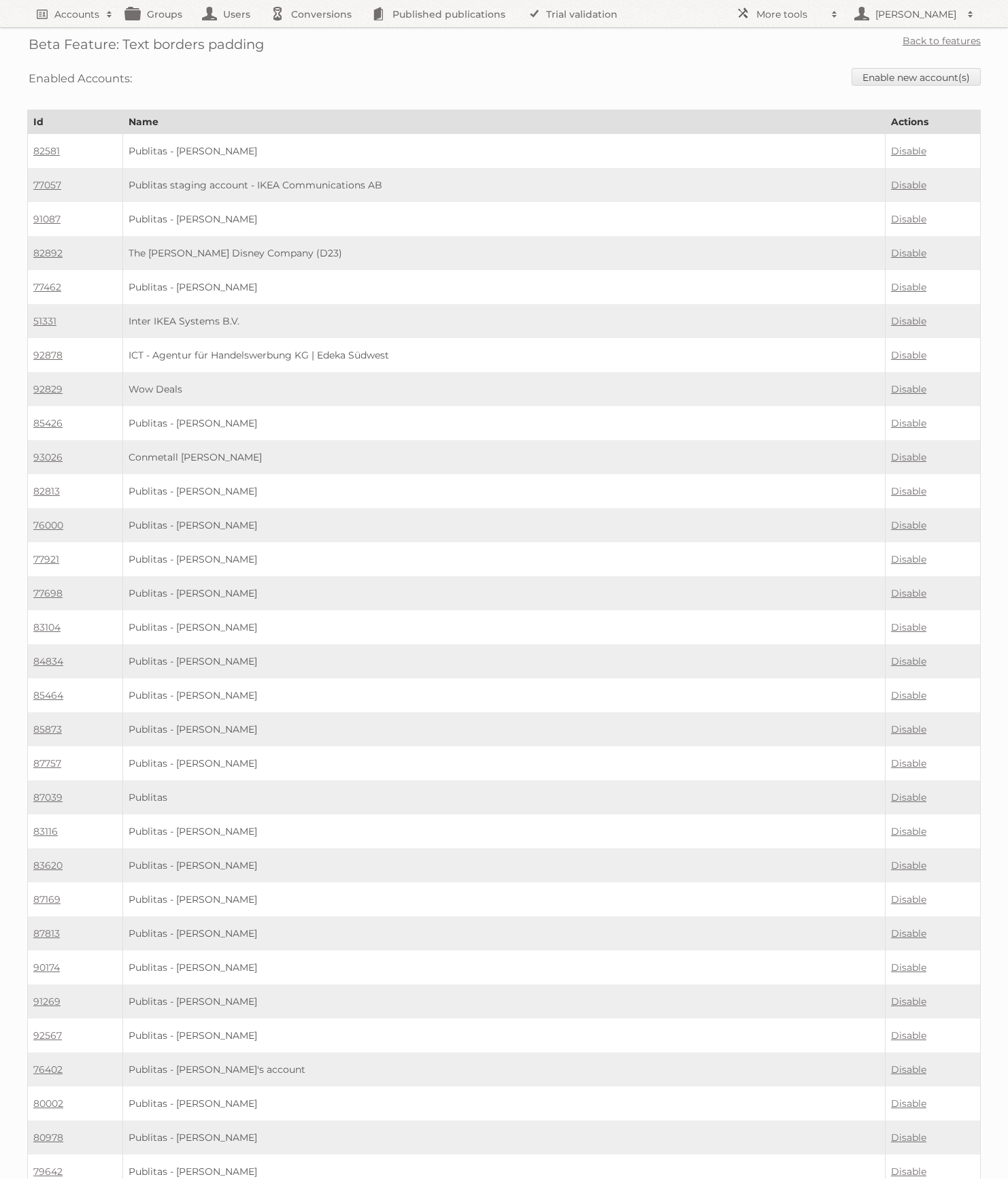
click at [900, 66] on div "Enabled Accounts: Enable new account(s)" at bounding box center [504, 78] width 954 height 35
drag, startPoint x: 896, startPoint y: 73, endPoint x: 654, endPoint y: 93, distance: 242.8
click at [896, 73] on link "Enable new account(s)" at bounding box center [916, 77] width 129 height 18
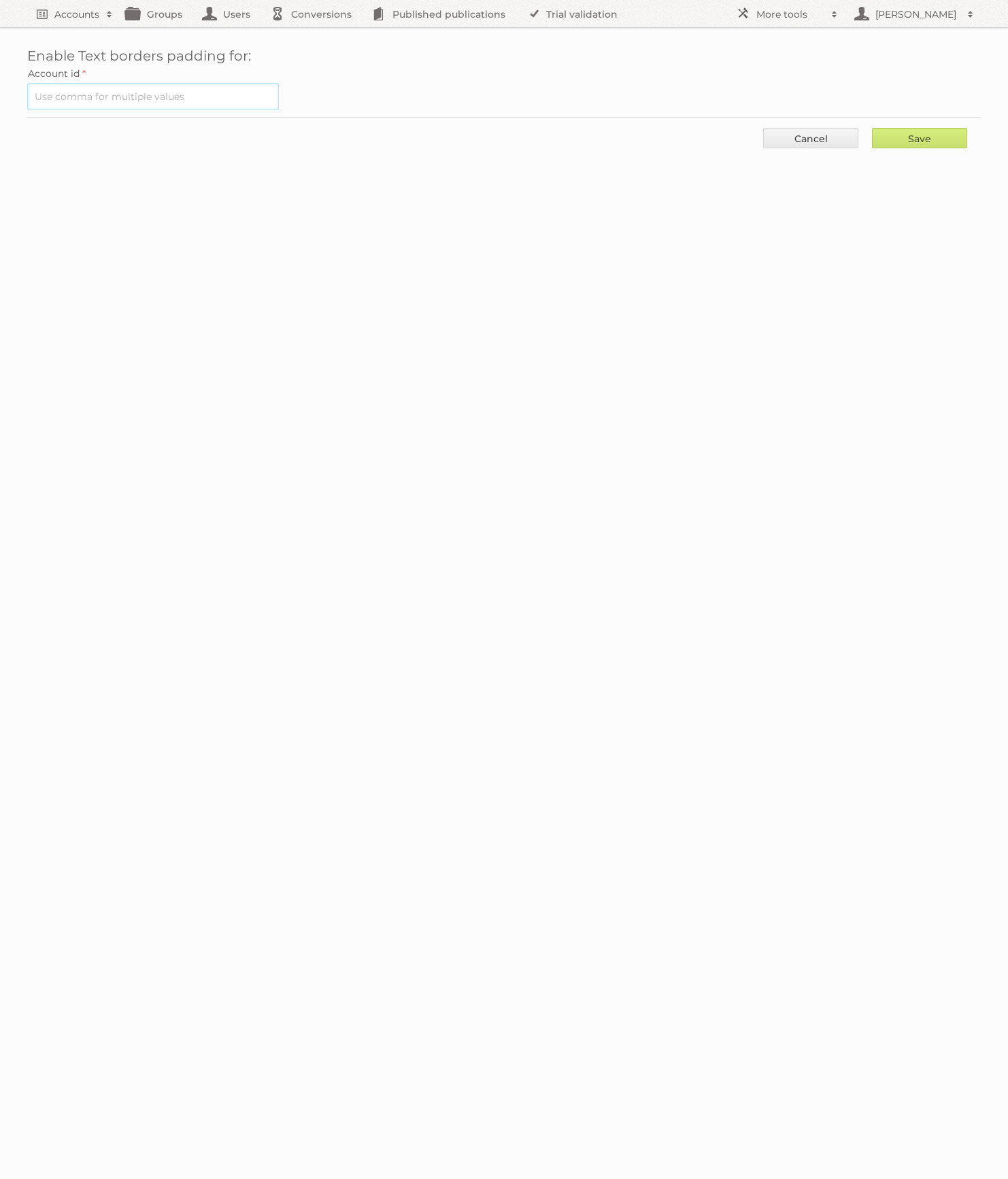
drag, startPoint x: 0, startPoint y: 0, endPoint x: 206, endPoint y: 98, distance: 228.1
click at [192, 97] on input "text" at bounding box center [153, 96] width 252 height 27
paste input "93804"
type input "93804"
click at [930, 136] on input "Save" at bounding box center [920, 137] width 95 height 21
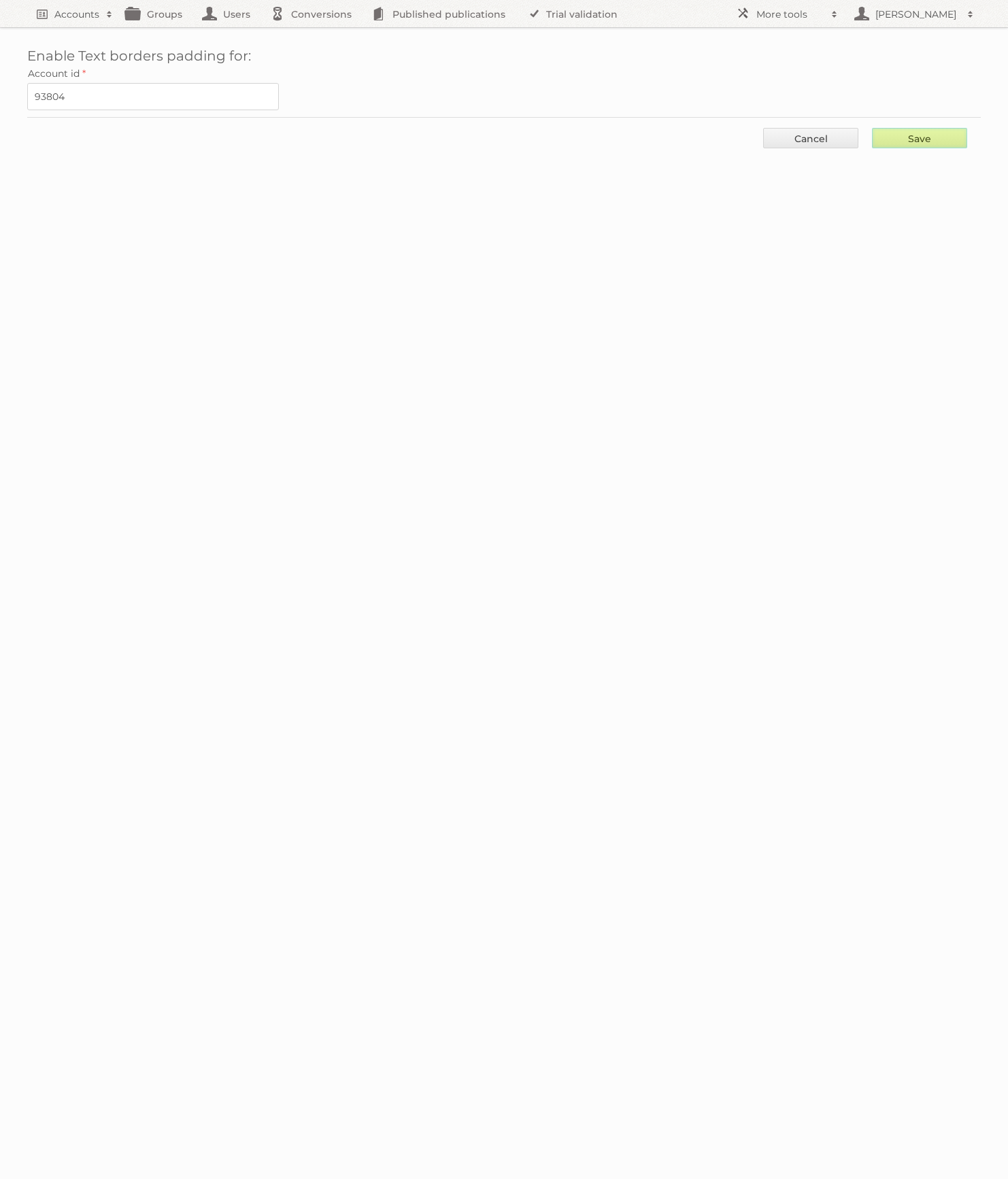
type input "..."
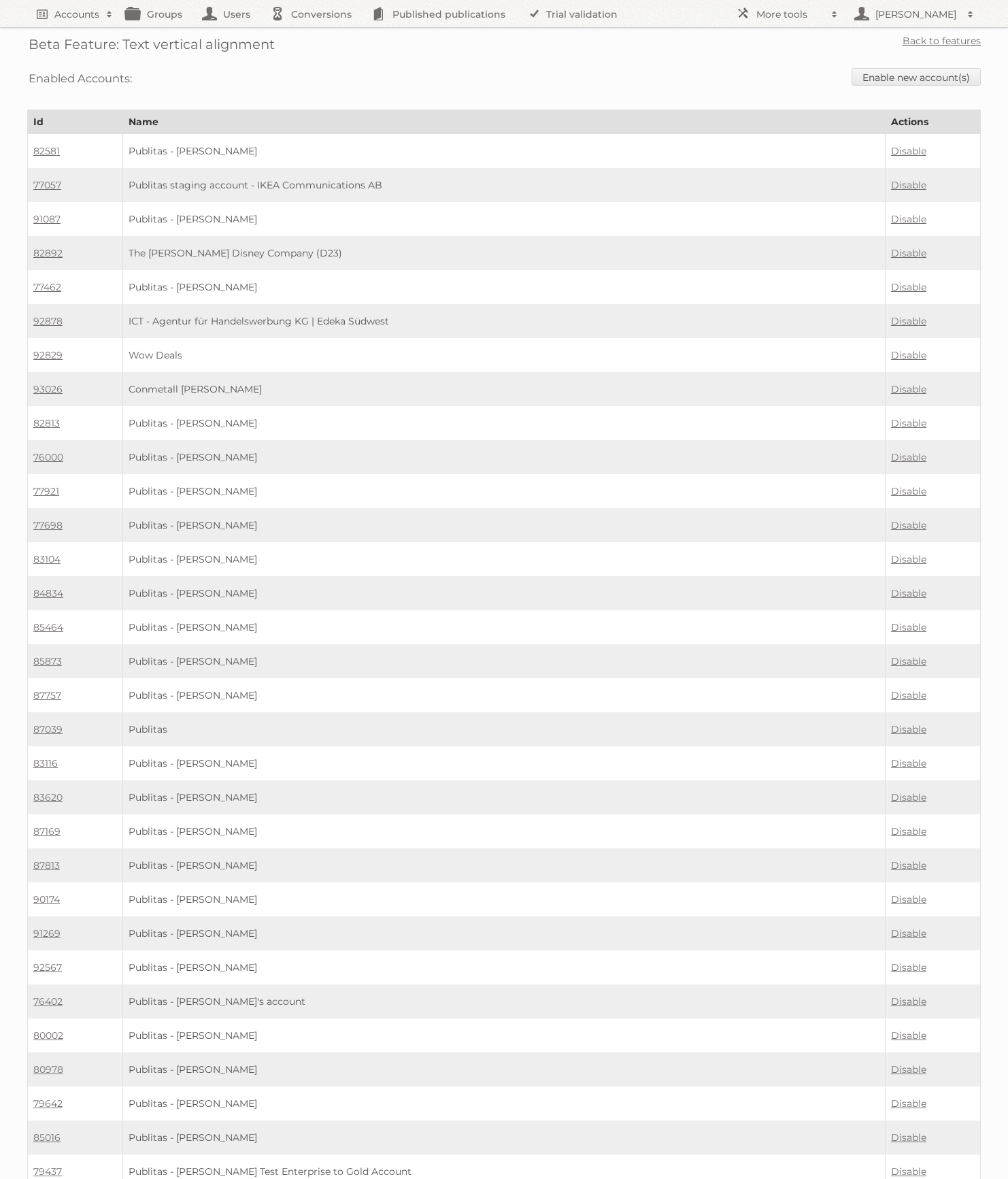
click at [940, 67] on div "Enabled Accounts: Enable new account(s)" at bounding box center [504, 78] width 954 height 35
click at [937, 72] on link "Enable new account(s)" at bounding box center [916, 77] width 129 height 18
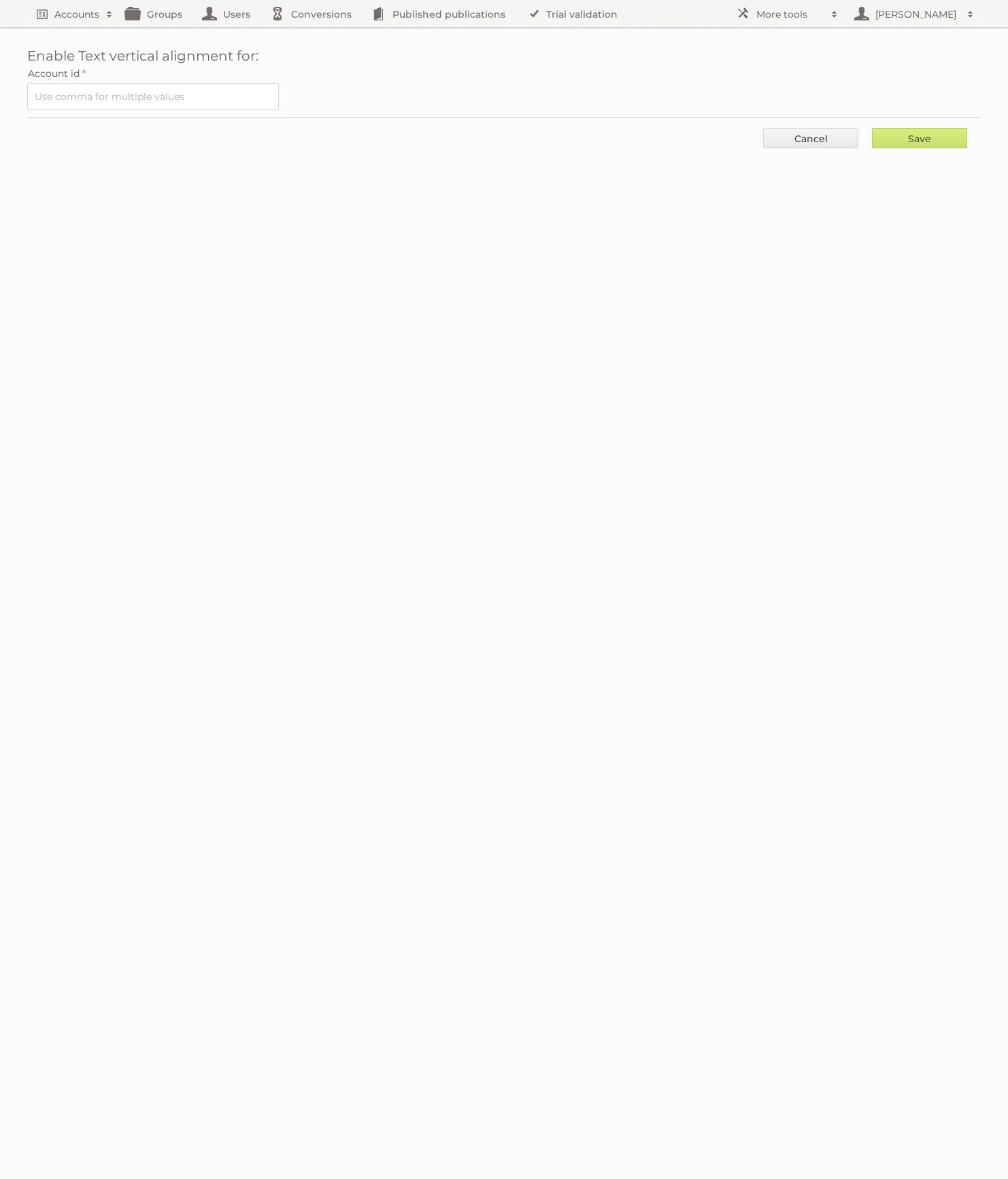
click at [147, 77] on label "Account id" at bounding box center [504, 73] width 954 height 19
click at [147, 85] on input "text" at bounding box center [153, 96] width 252 height 27
paste input "93804"
type input "93804"
click at [910, 133] on input "Save" at bounding box center [920, 137] width 95 height 21
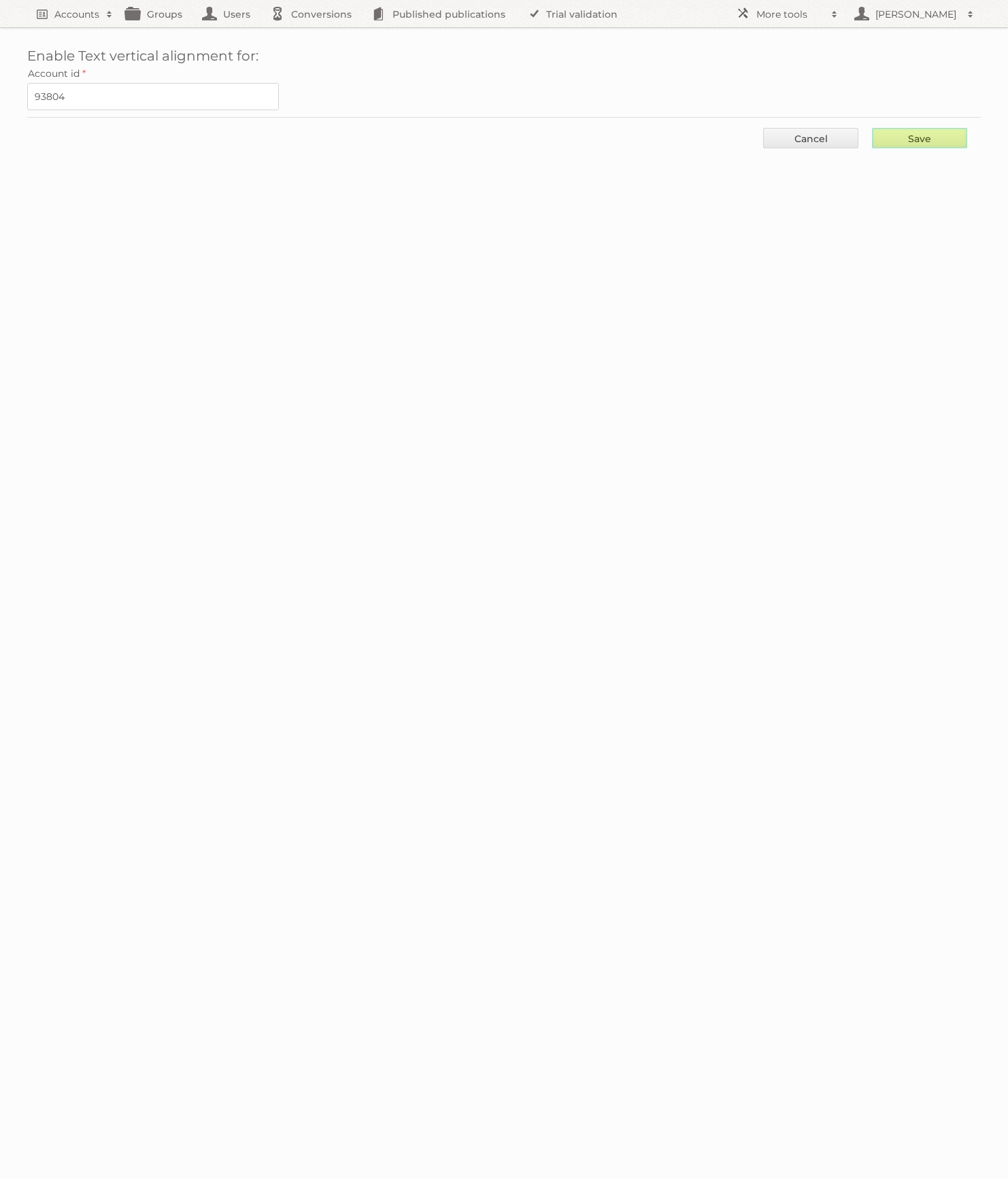
type input "..."
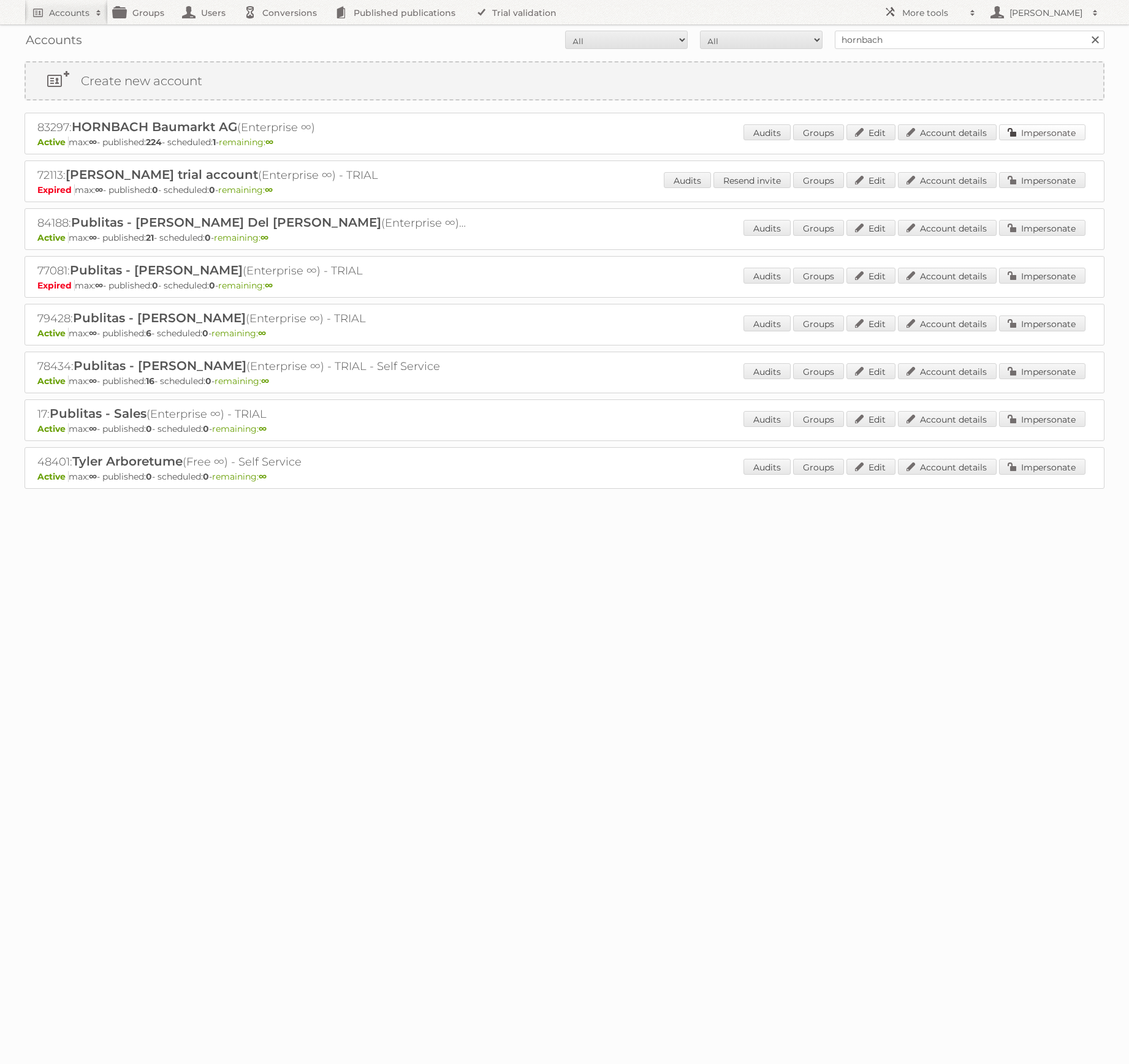
click at [1033, 128] on link "Impersonate" at bounding box center [1042, 133] width 87 height 16
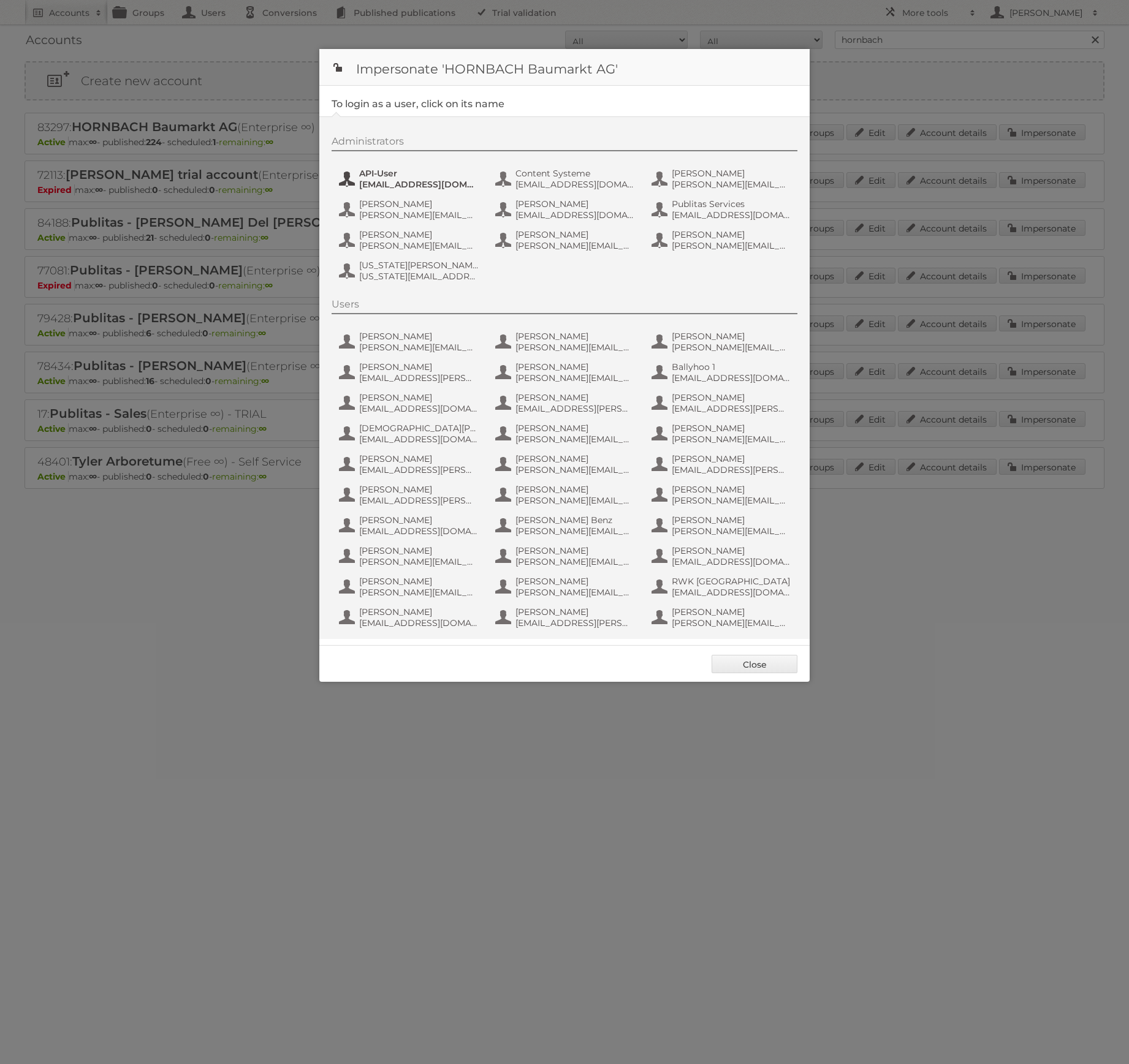
click at [383, 184] on span "[EMAIL_ADDRESS][DOMAIN_NAME]" at bounding box center [418, 184] width 119 height 11
